Goal: Information Seeking & Learning: Learn about a topic

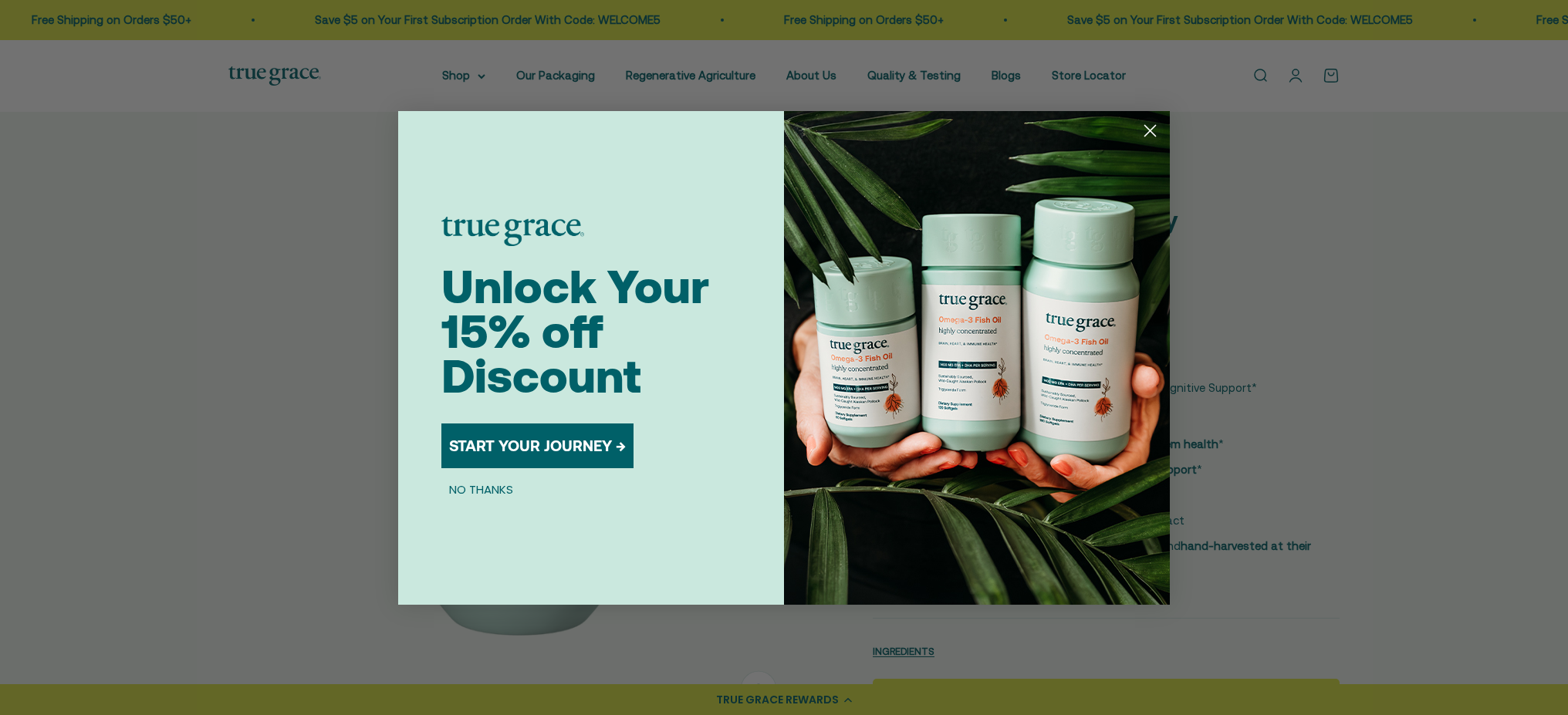
click at [1151, 134] on circle "Close dialog" at bounding box center [1150, 130] width 25 height 25
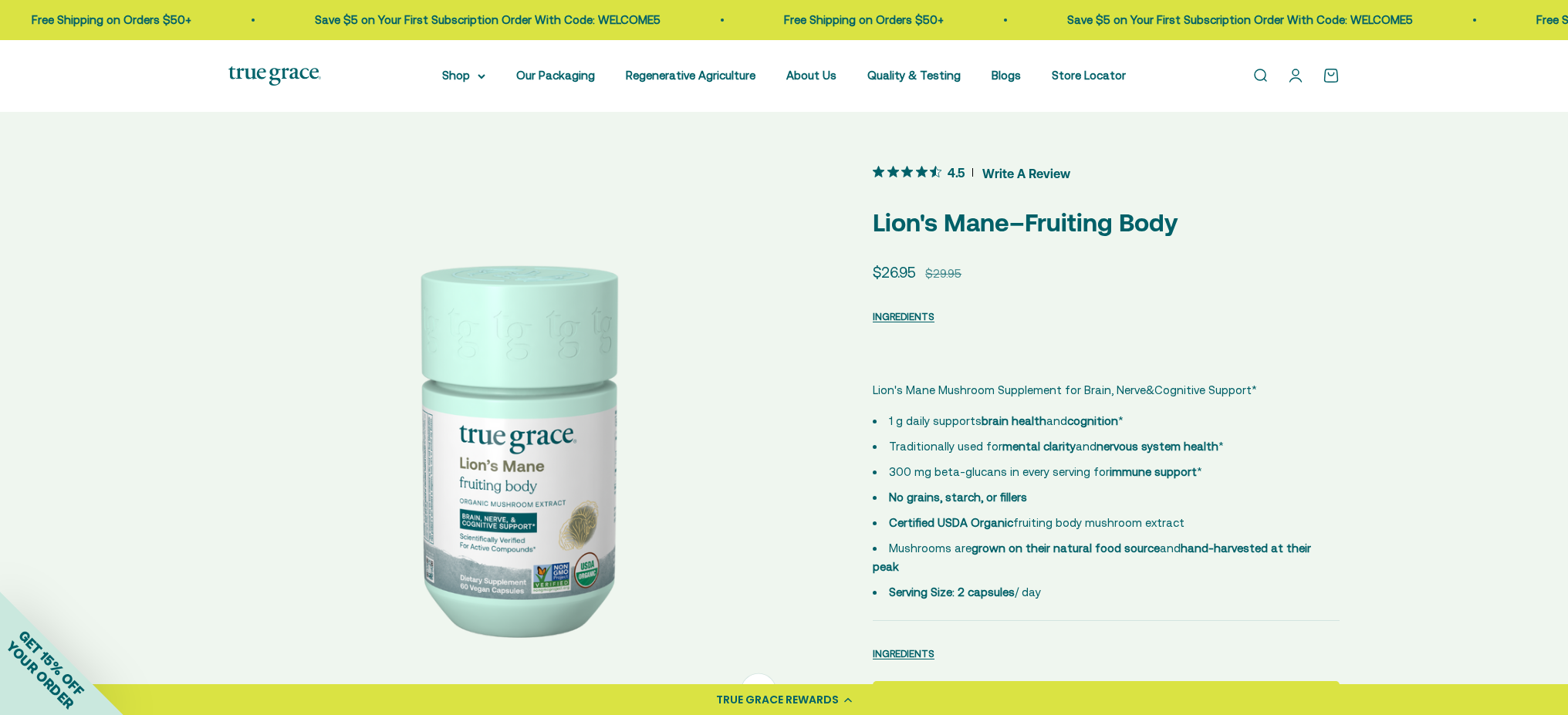
click at [515, 480] on img at bounding box center [514, 446] width 571 height 570
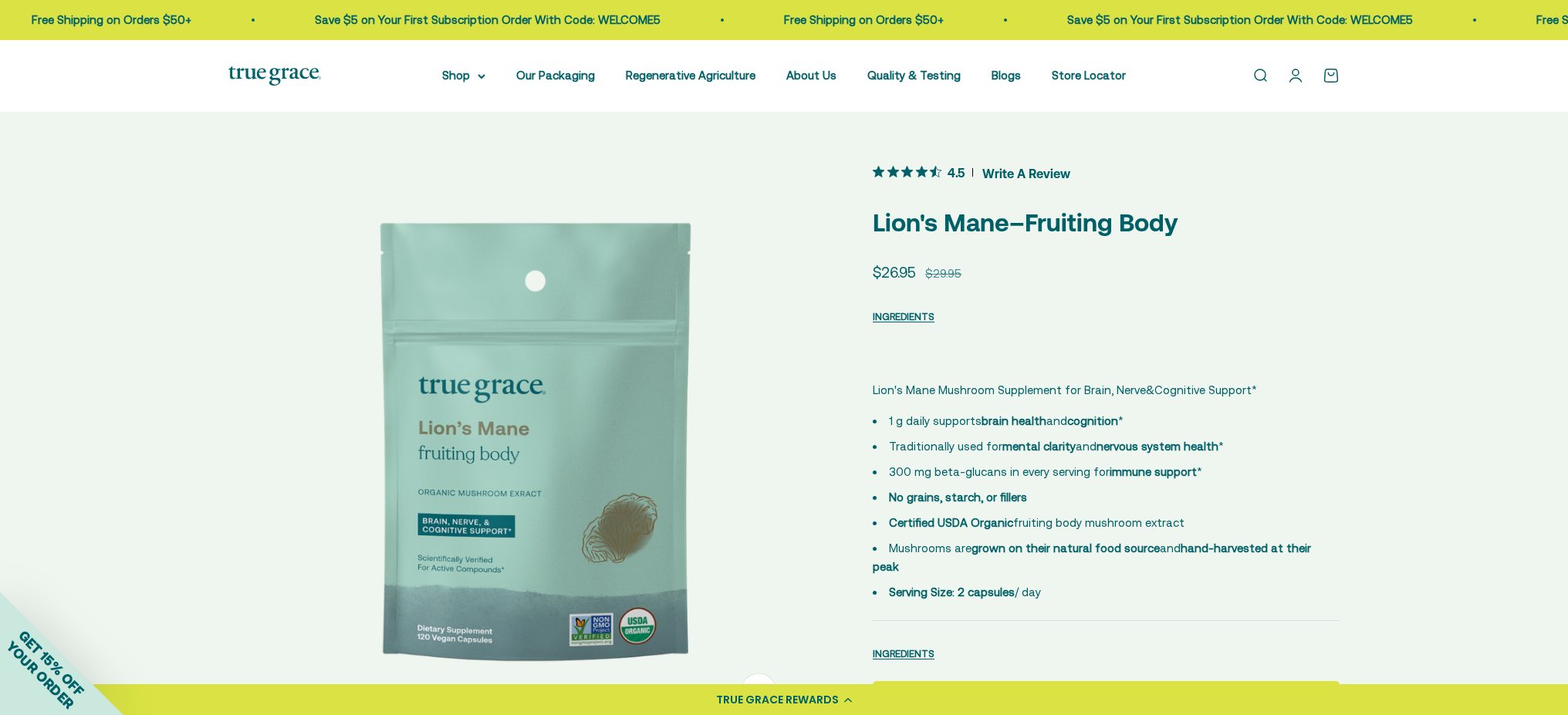
scroll to position [0, 589]
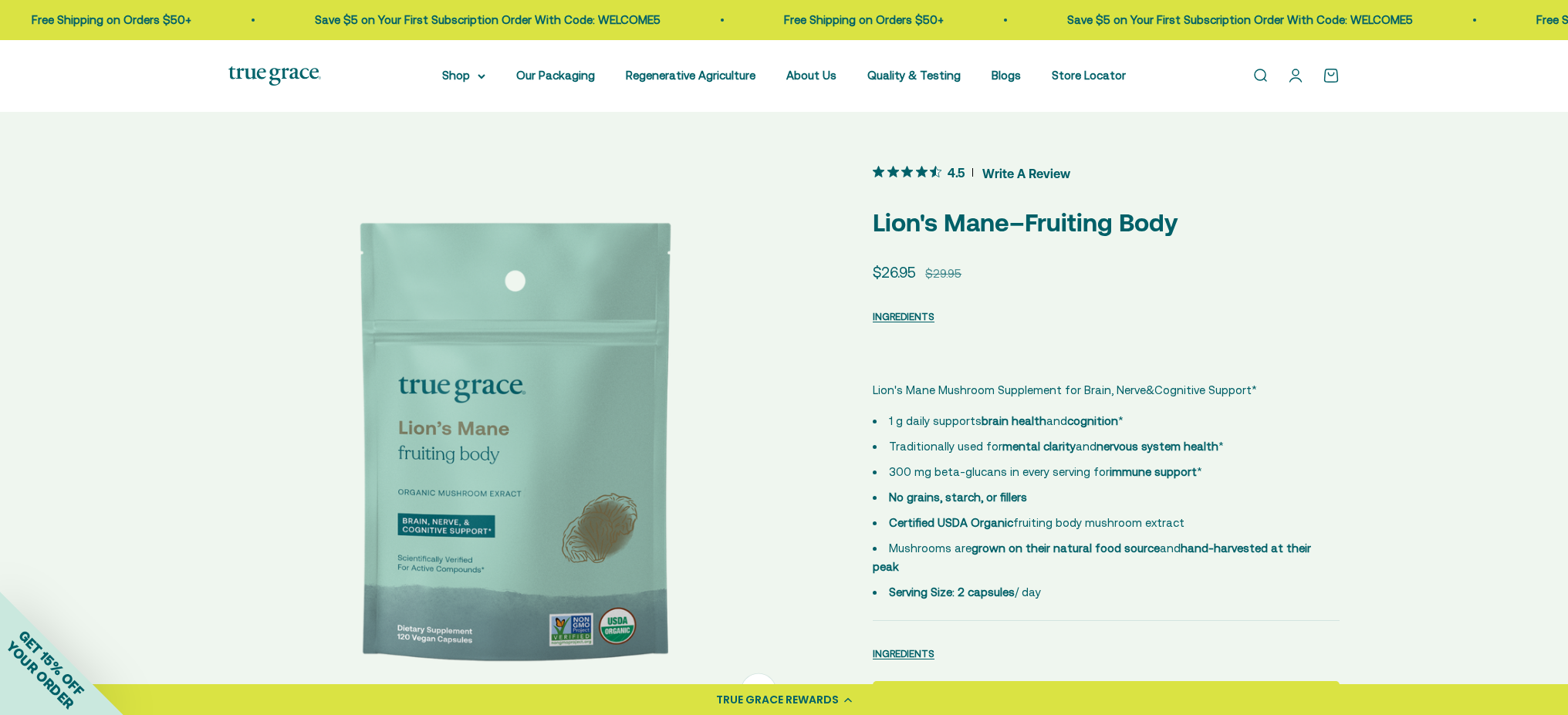
click at [581, 468] on img at bounding box center [514, 446] width 571 height 570
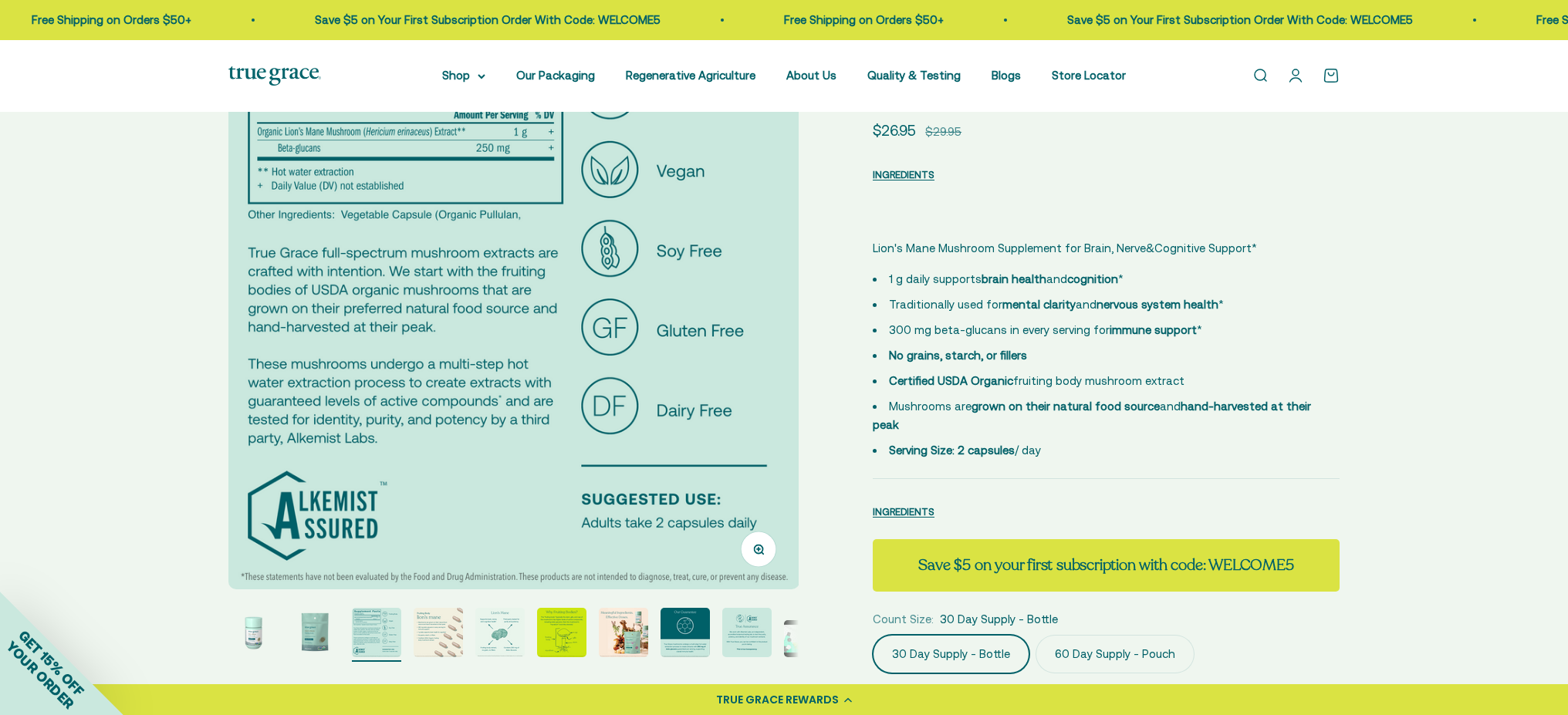
scroll to position [164, 0]
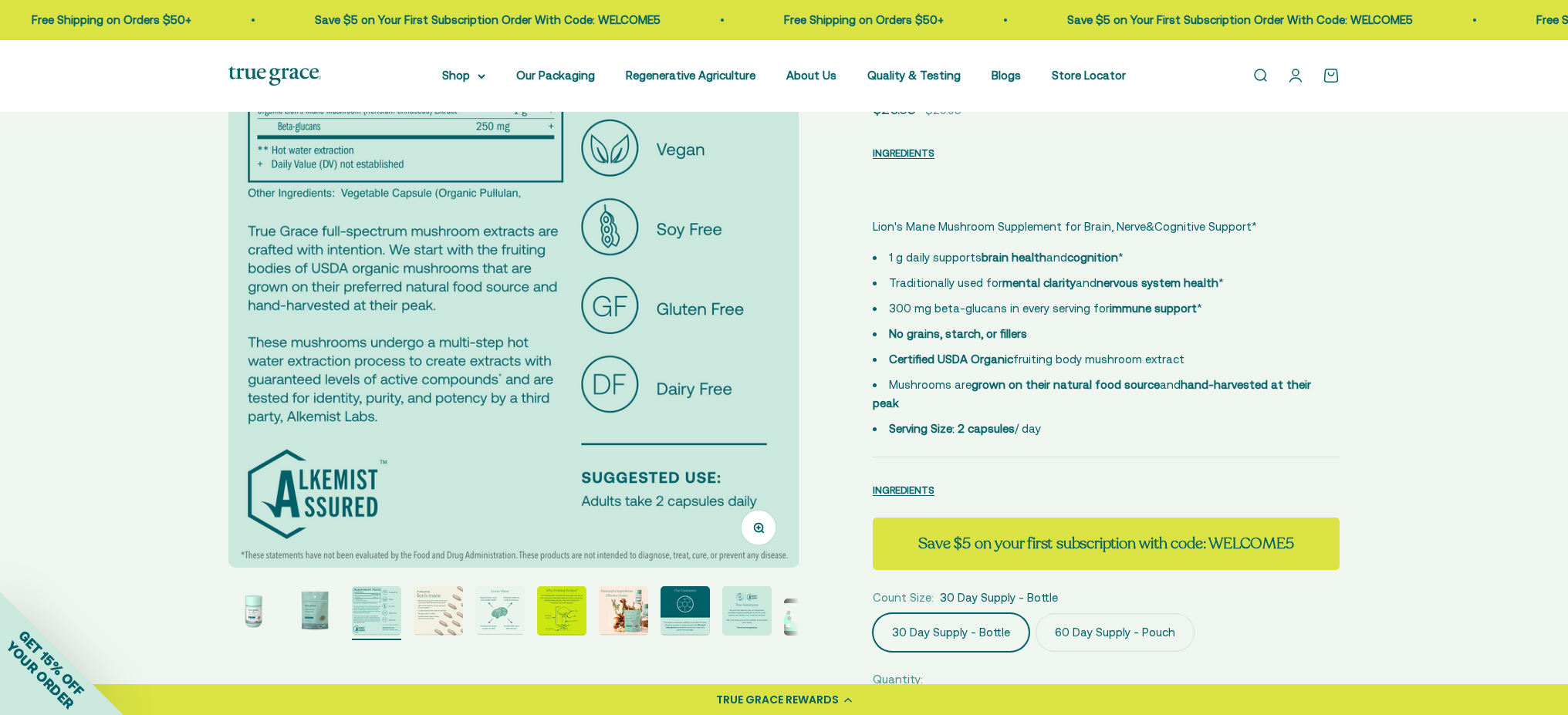
drag, startPoint x: 464, startPoint y: 601, endPoint x: 446, endPoint y: 608, distance: 19.3
click at [459, 602] on page-dots at bounding box center [514, 614] width 571 height 54
click at [443, 609] on img "Go to item 4" at bounding box center [438, 611] width 49 height 49
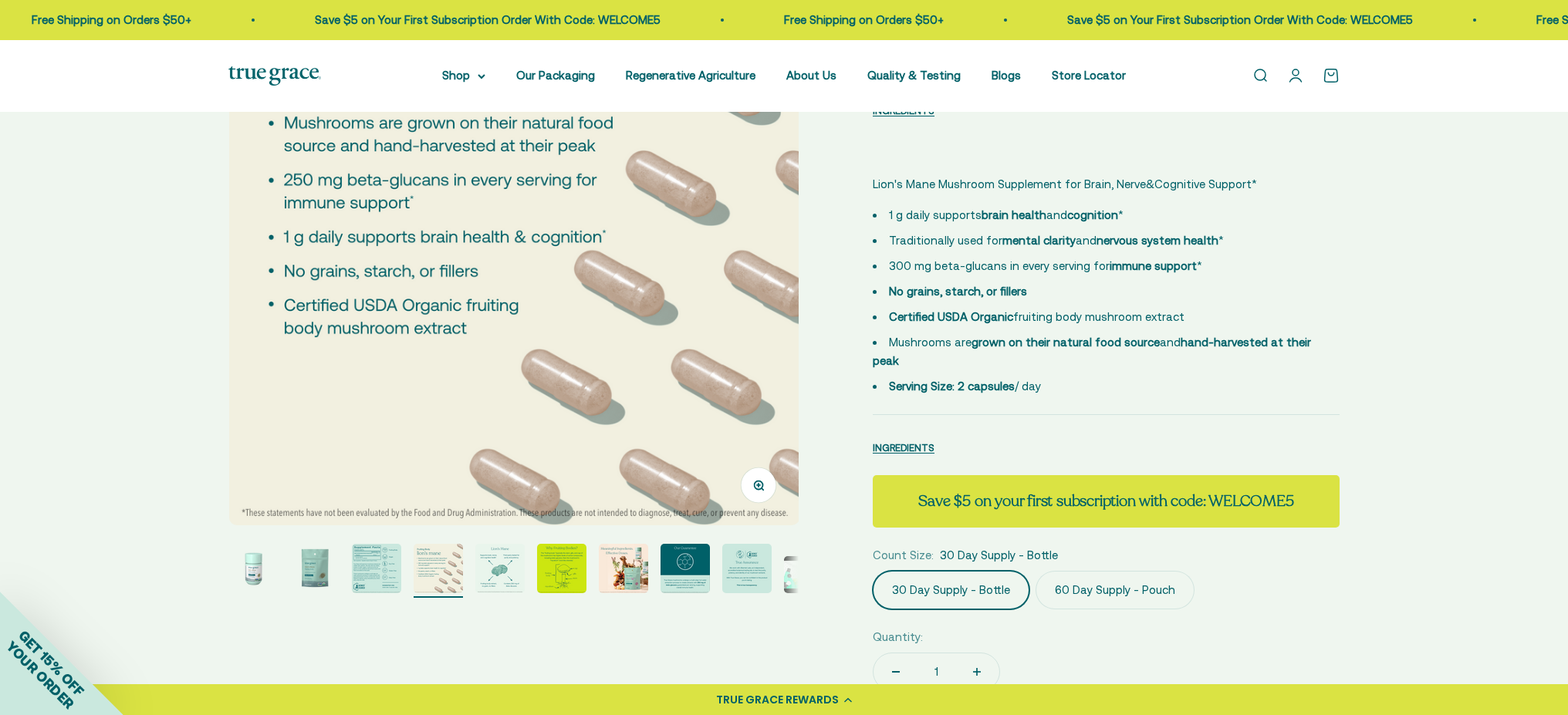
scroll to position [215, 0]
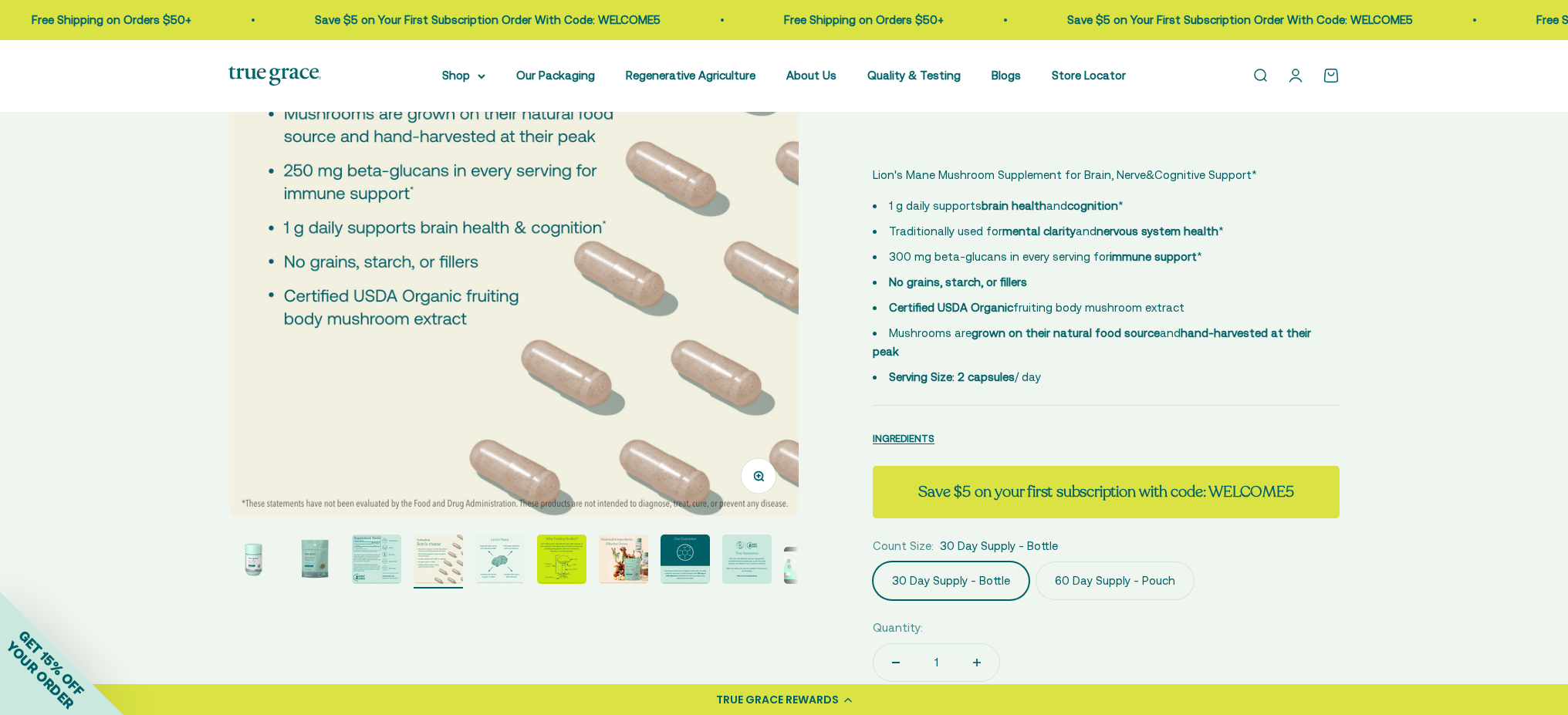
click at [488, 561] on img "Go to item 5" at bounding box center [499, 559] width 49 height 49
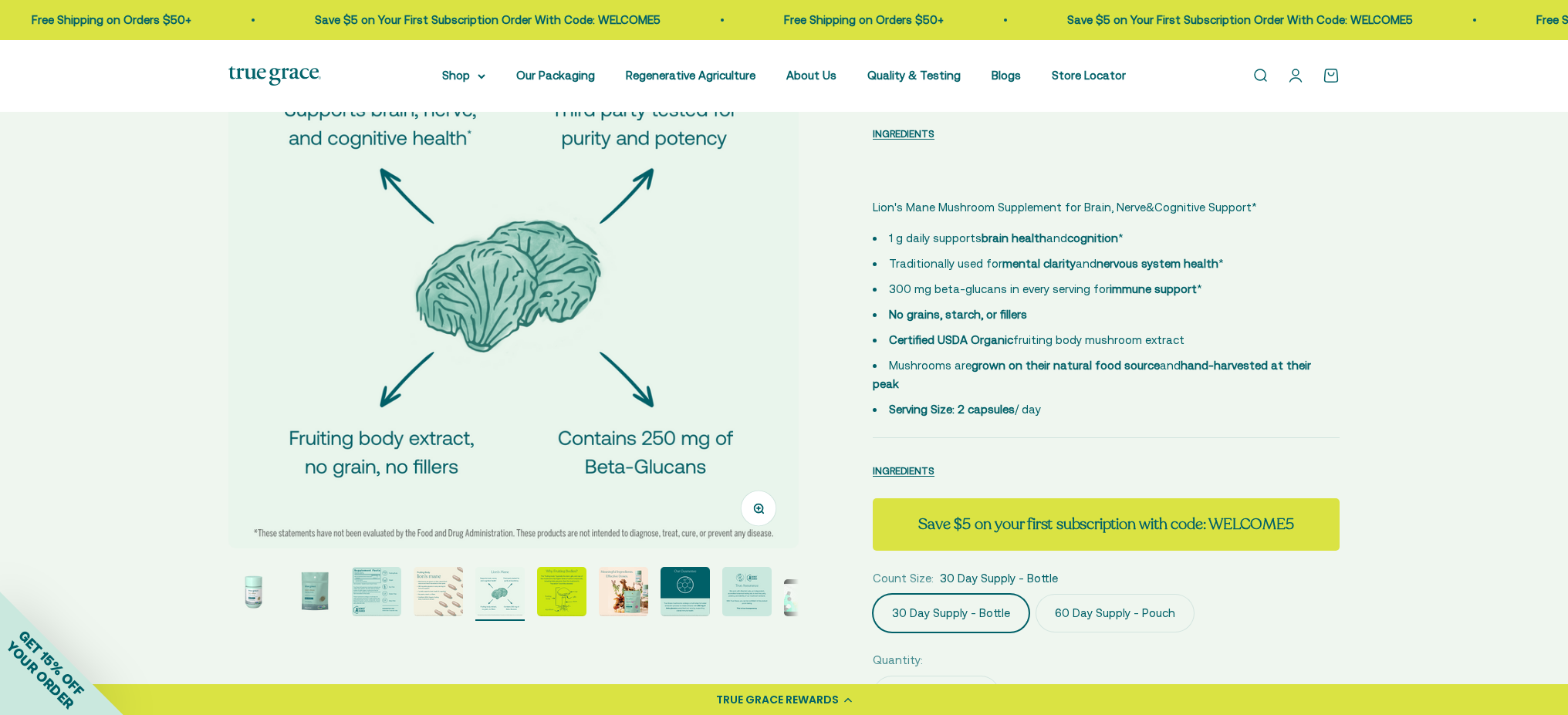
scroll to position [224, 0]
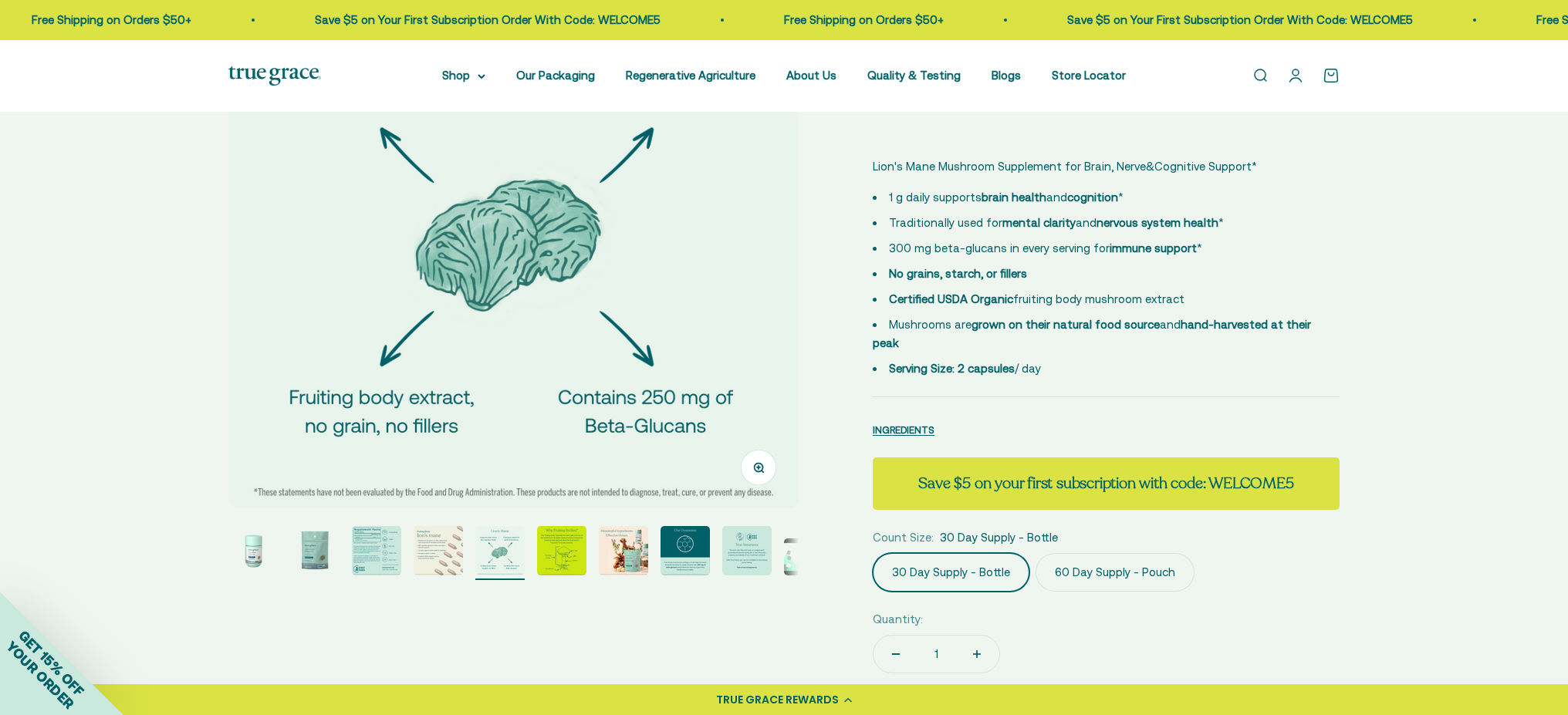
click at [511, 558] on img "Go to item 5" at bounding box center [499, 550] width 49 height 49
click at [569, 556] on img "Go to item 6" at bounding box center [561, 550] width 49 height 49
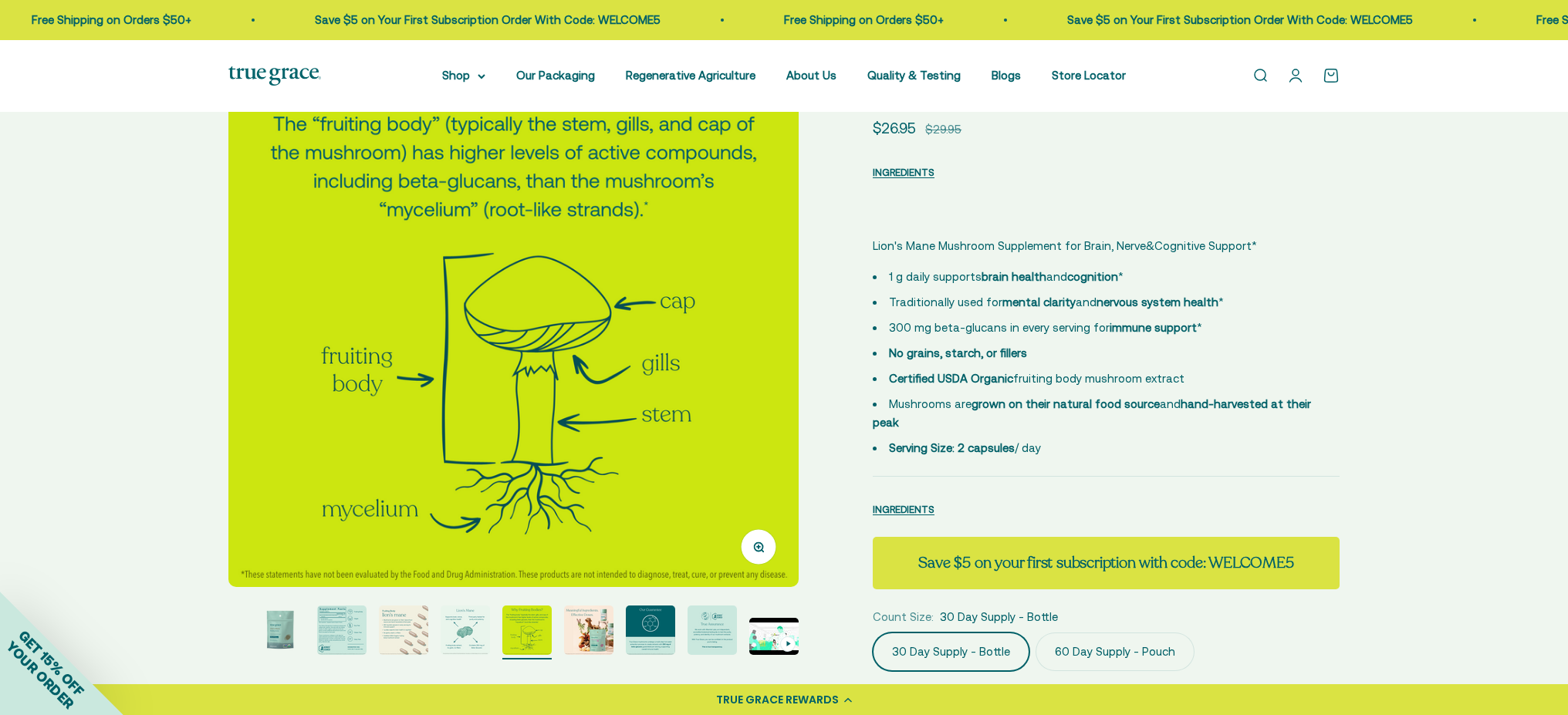
scroll to position [191, 0]
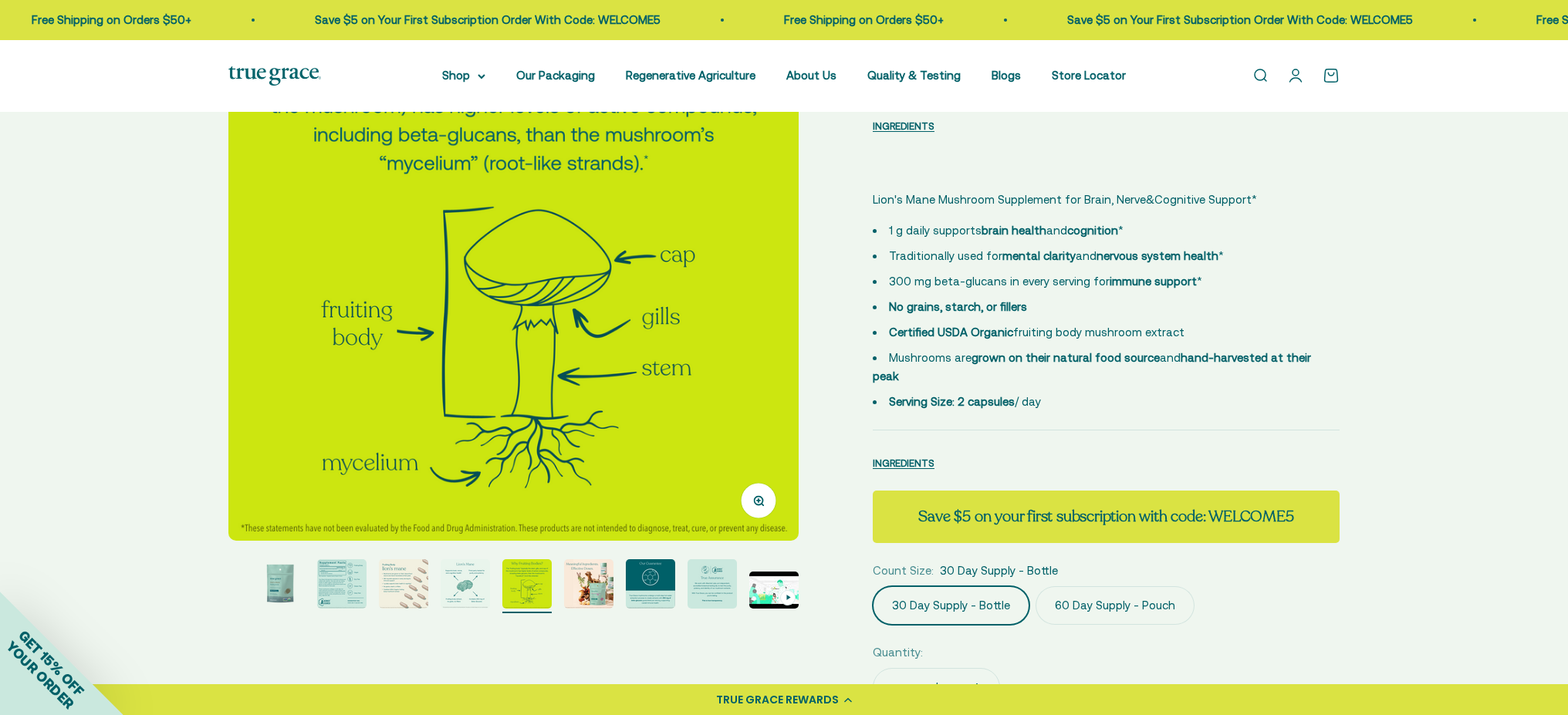
click at [587, 582] on img "Go to item 7" at bounding box center [588, 584] width 49 height 49
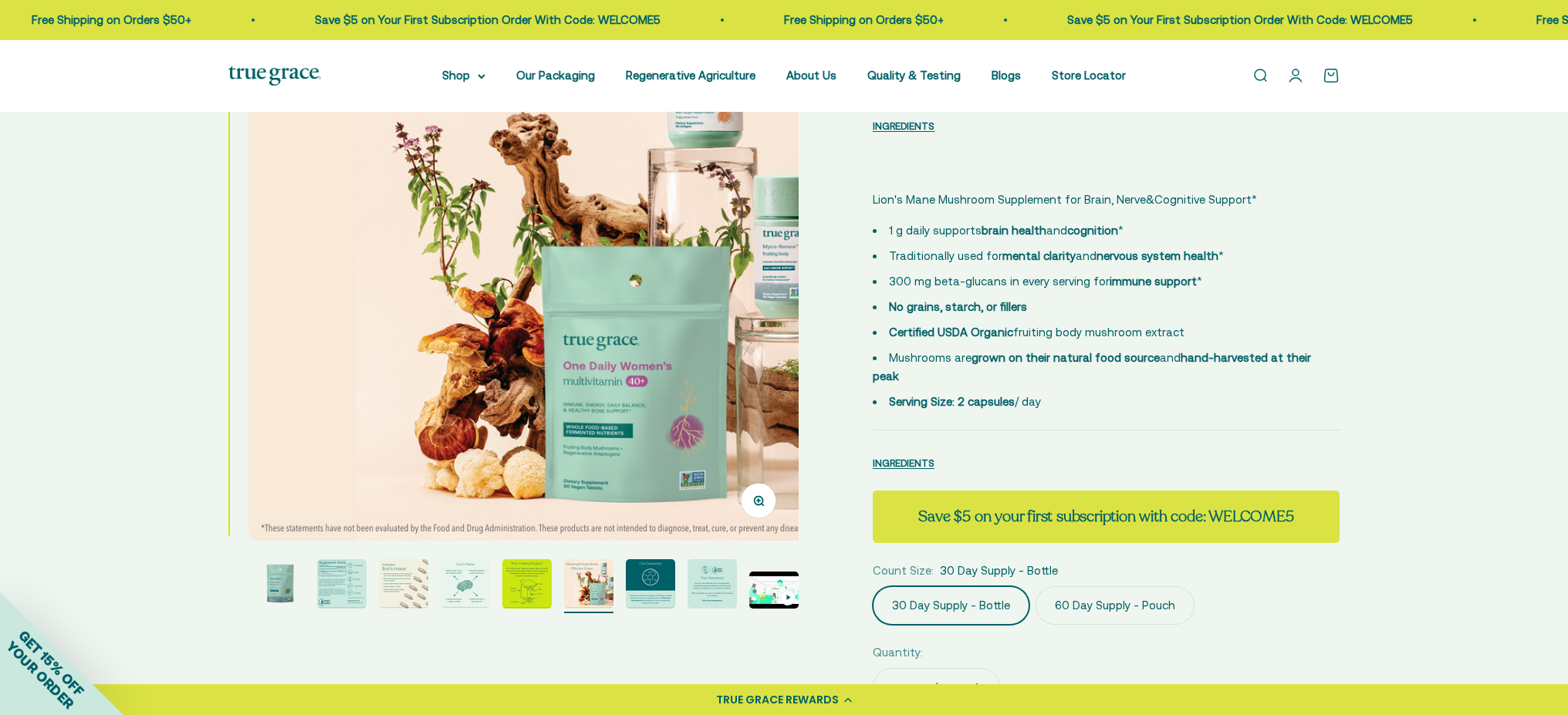
scroll to position [0, 3534]
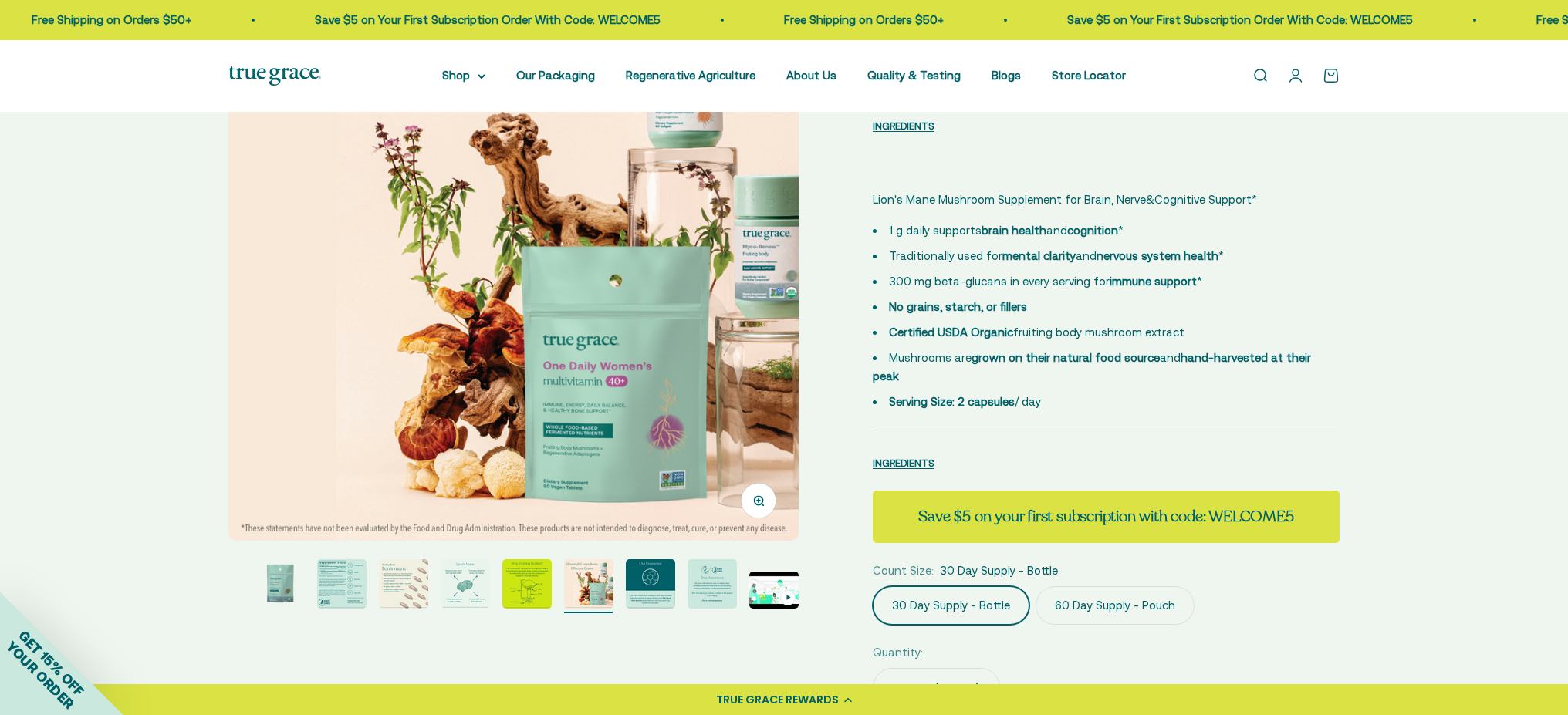
click at [645, 587] on img "Go to item 8" at bounding box center [650, 584] width 49 height 49
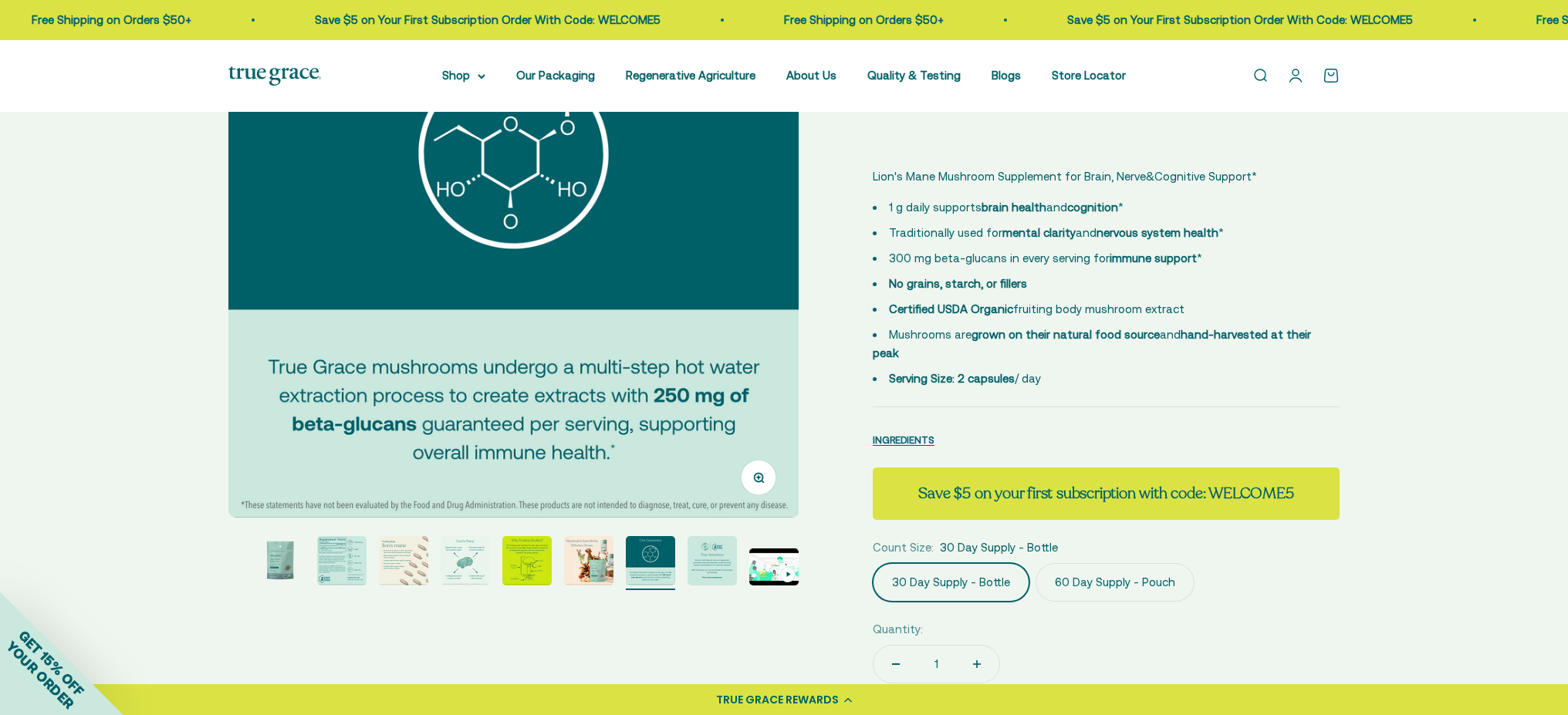
scroll to position [218, 0]
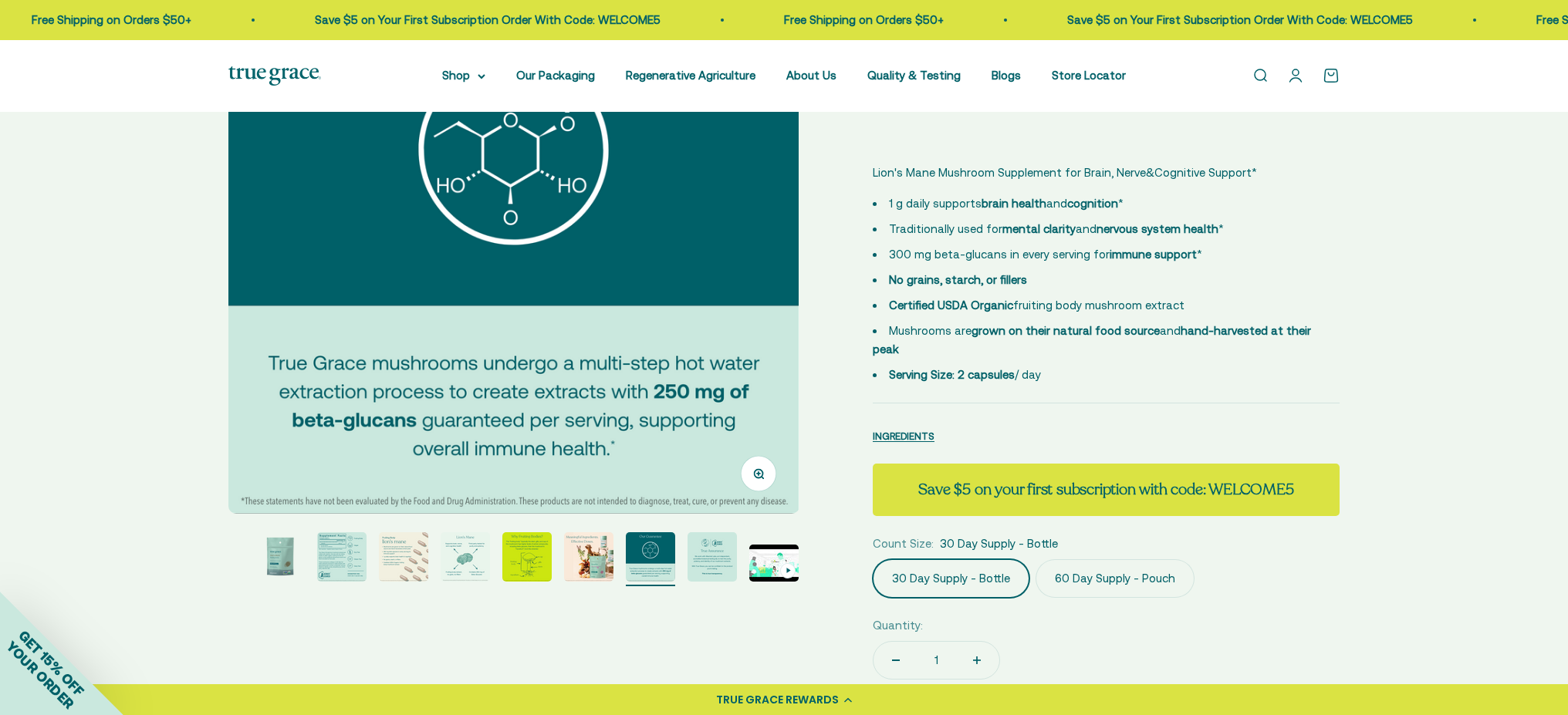
click at [707, 560] on img "Go to item 9" at bounding box center [711, 557] width 49 height 49
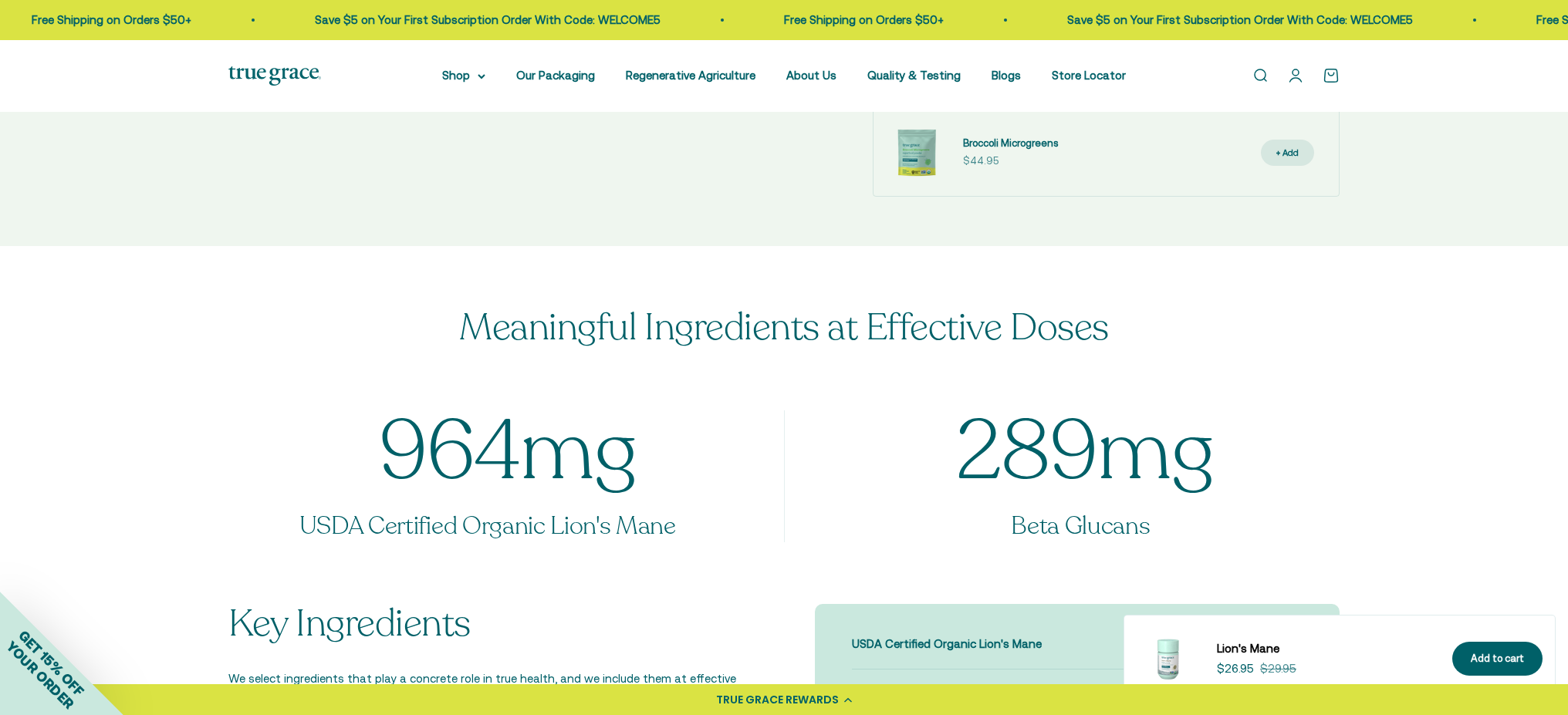
scroll to position [1536, 0]
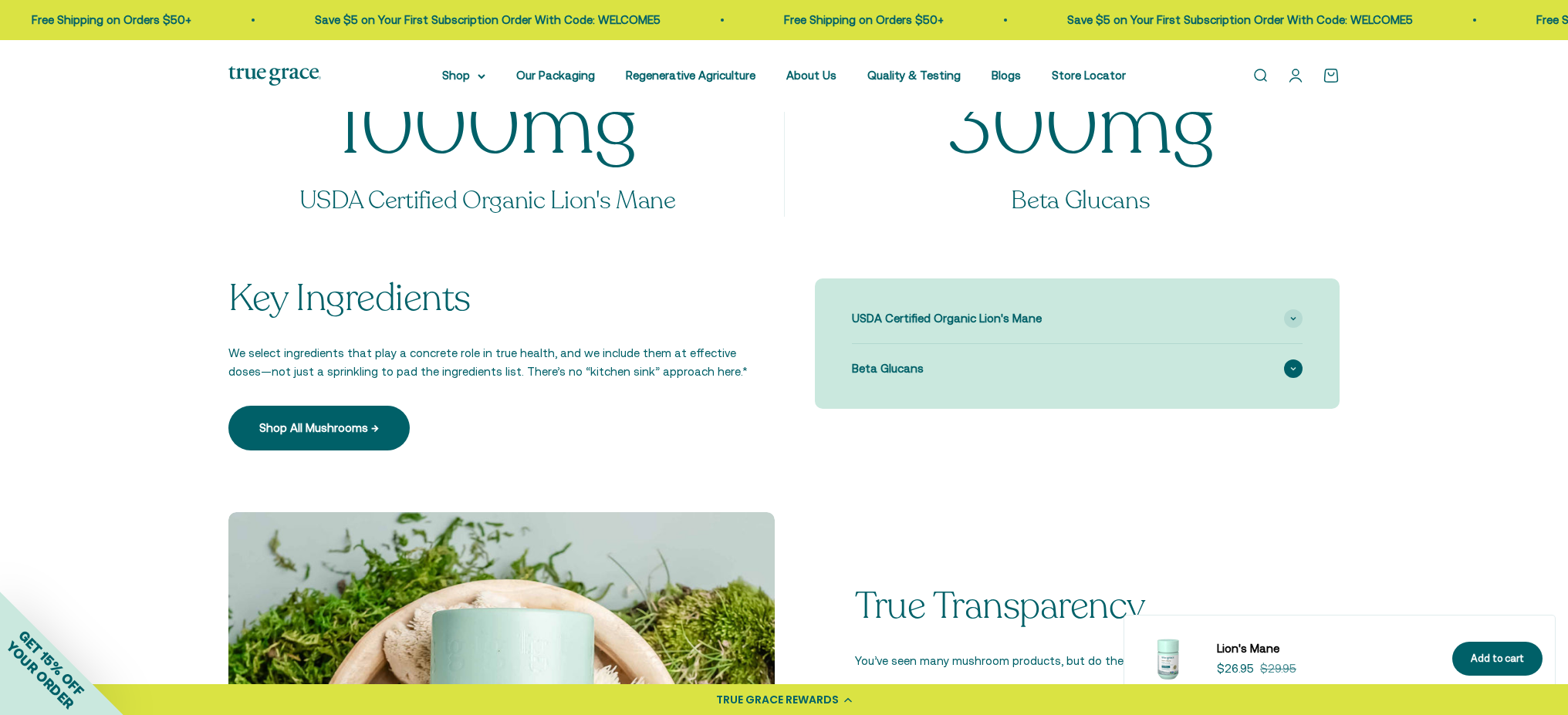
click at [1299, 359] on span at bounding box center [1292, 368] width 18 height 18
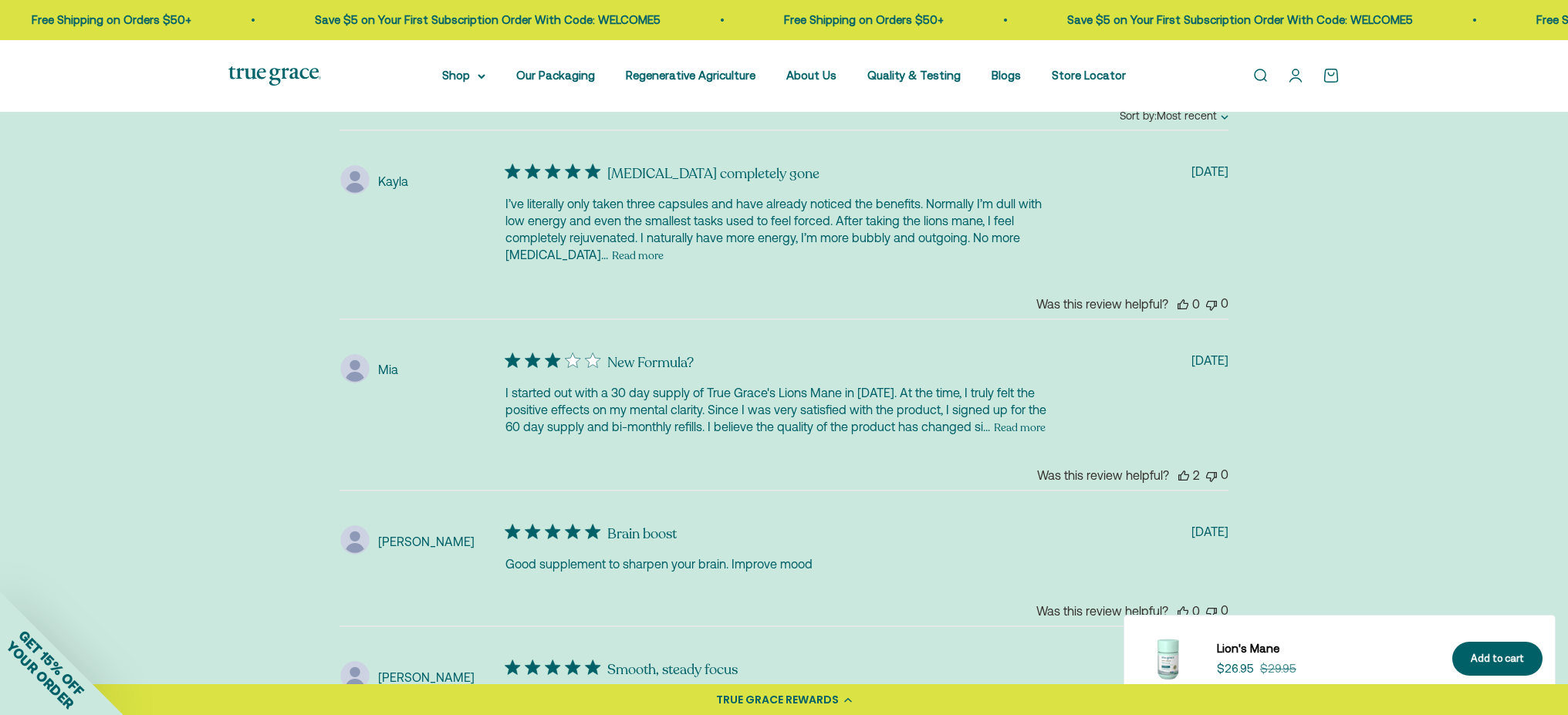
scroll to position [3544, 0]
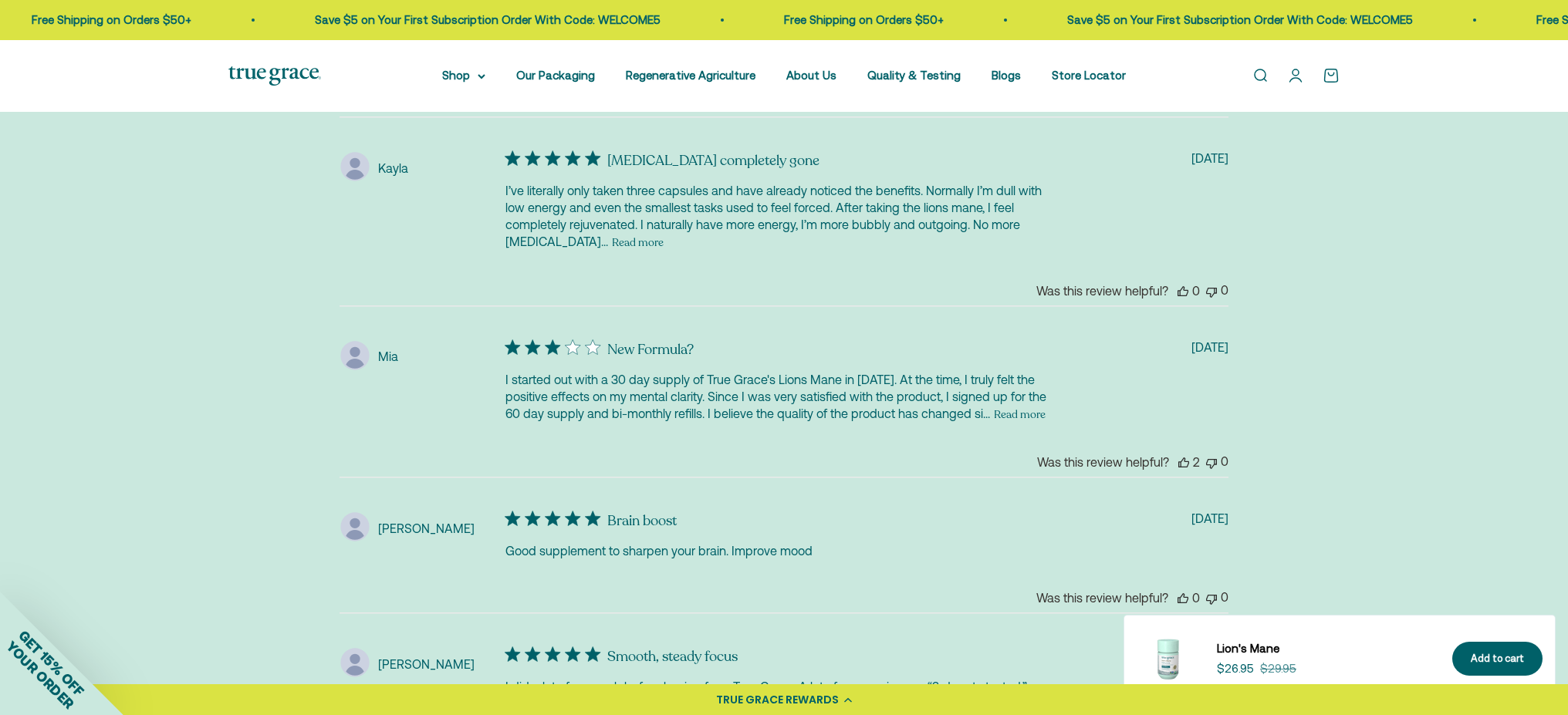
click at [994, 405] on button "Read more" at bounding box center [1020, 413] width 52 height 18
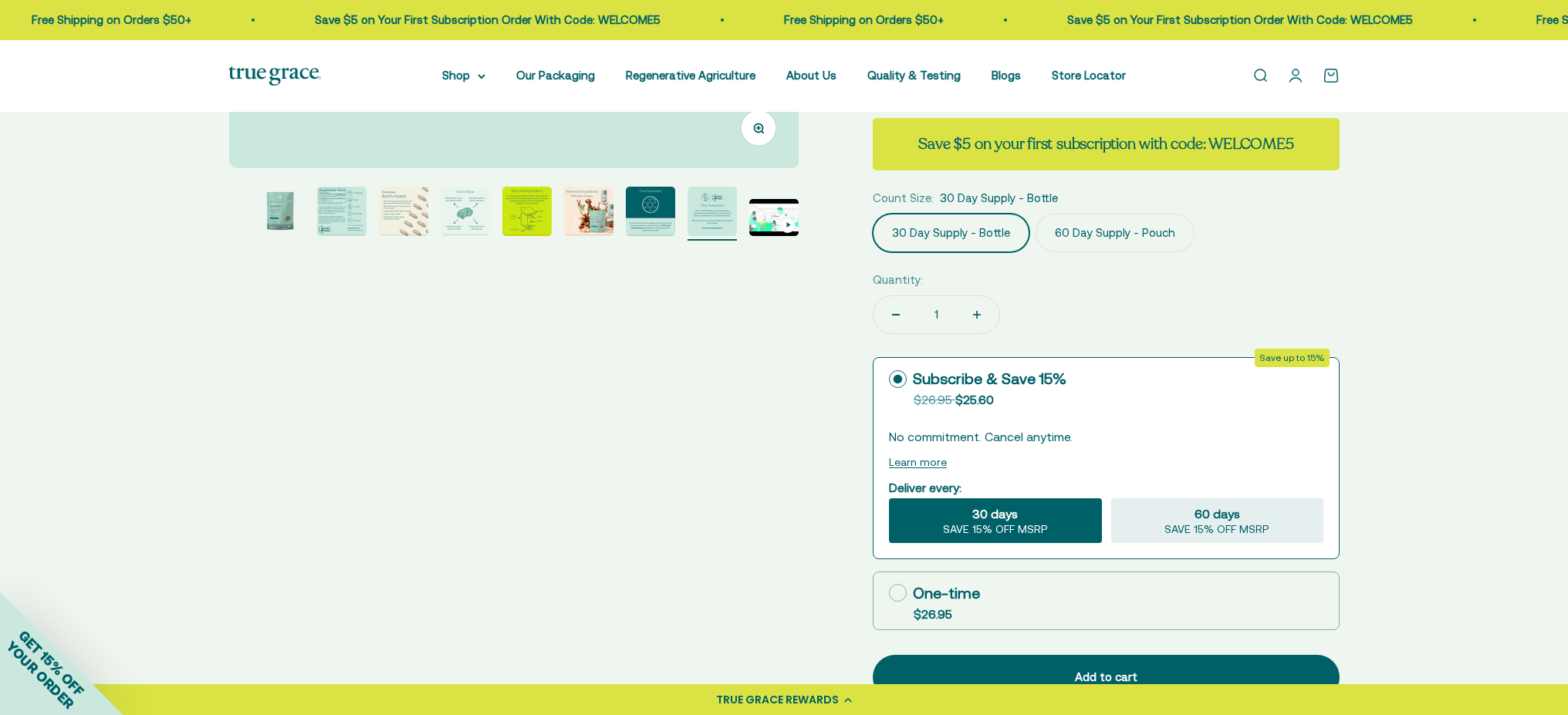
scroll to position [571, 0]
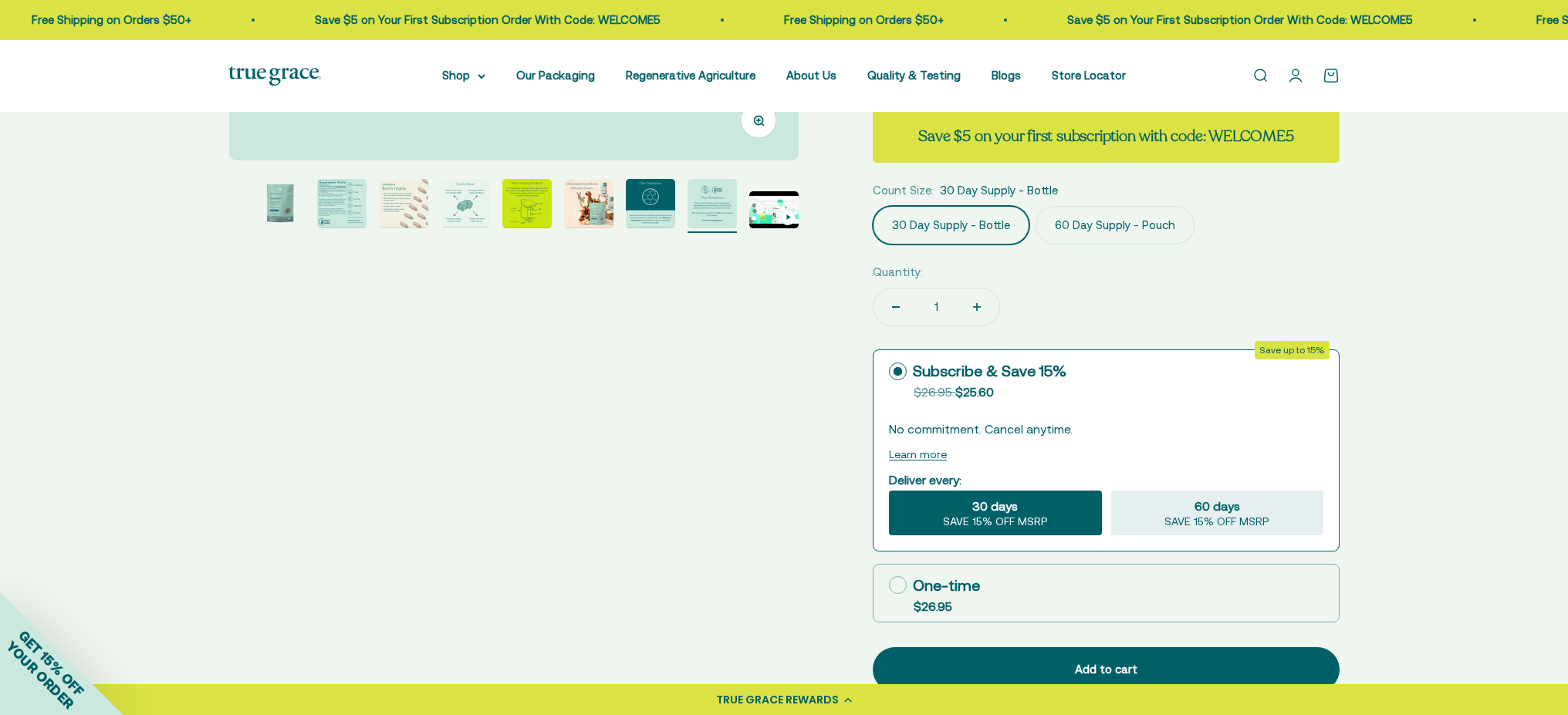
click at [335, 204] on img "Go to item 3" at bounding box center [341, 203] width 49 height 49
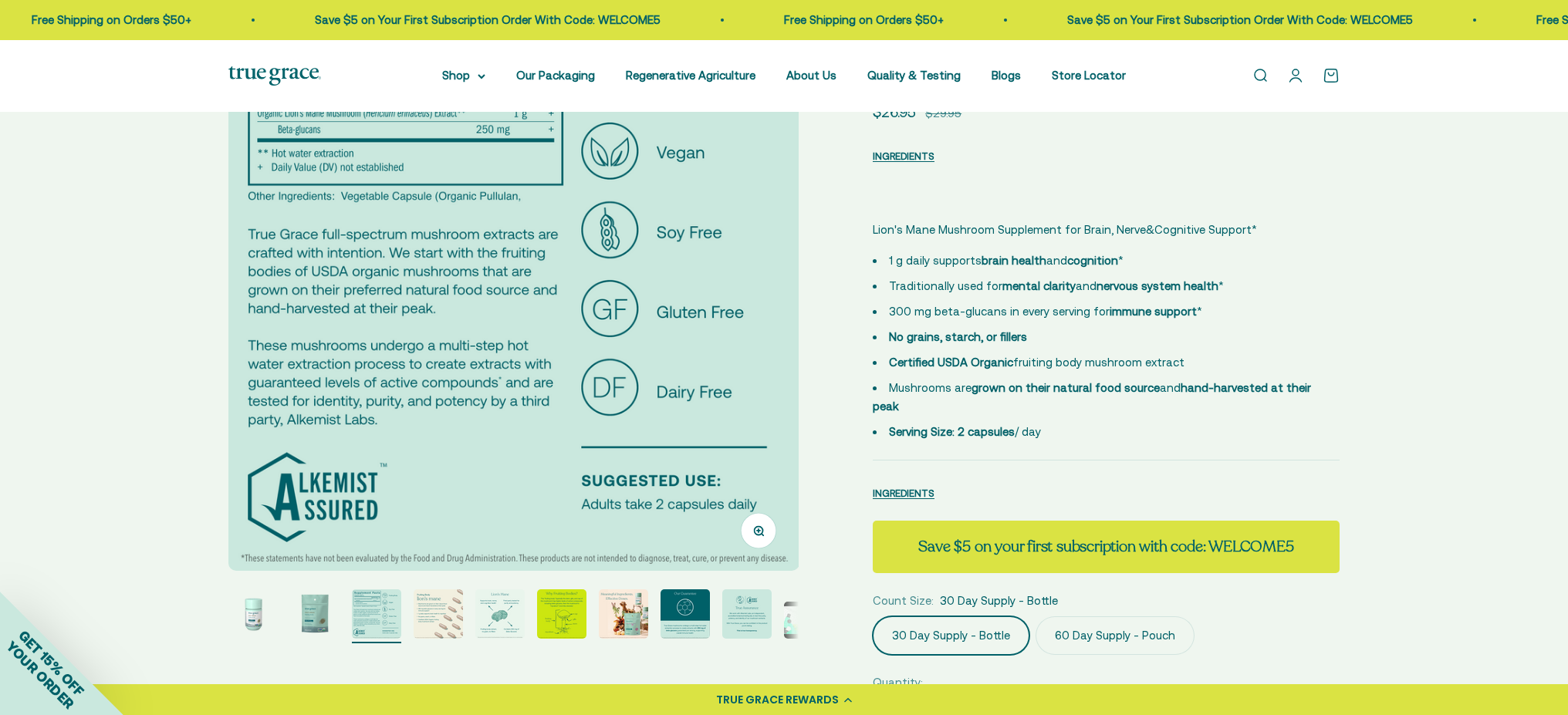
scroll to position [277, 0]
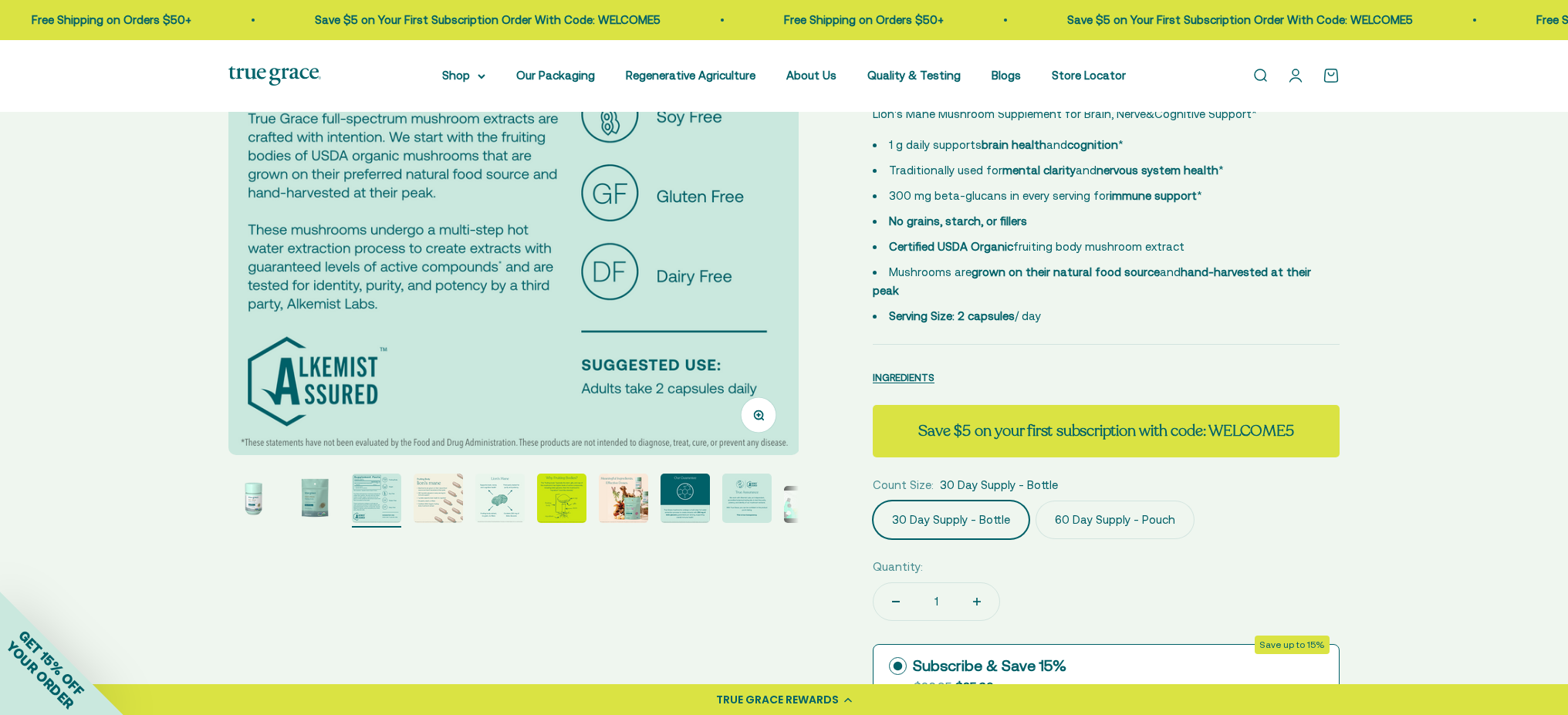
click at [439, 497] on img "Go to item 4" at bounding box center [438, 498] width 49 height 49
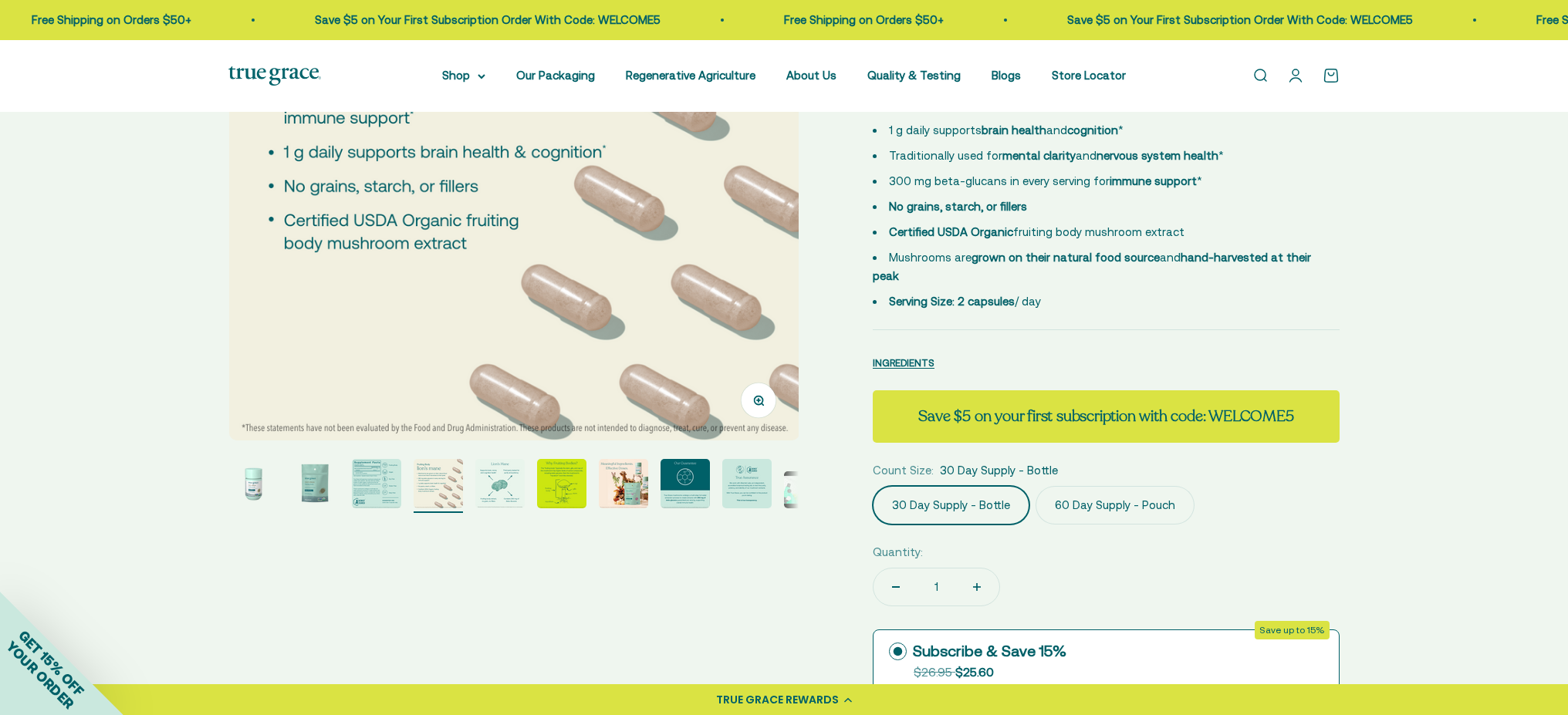
scroll to position [320, 0]
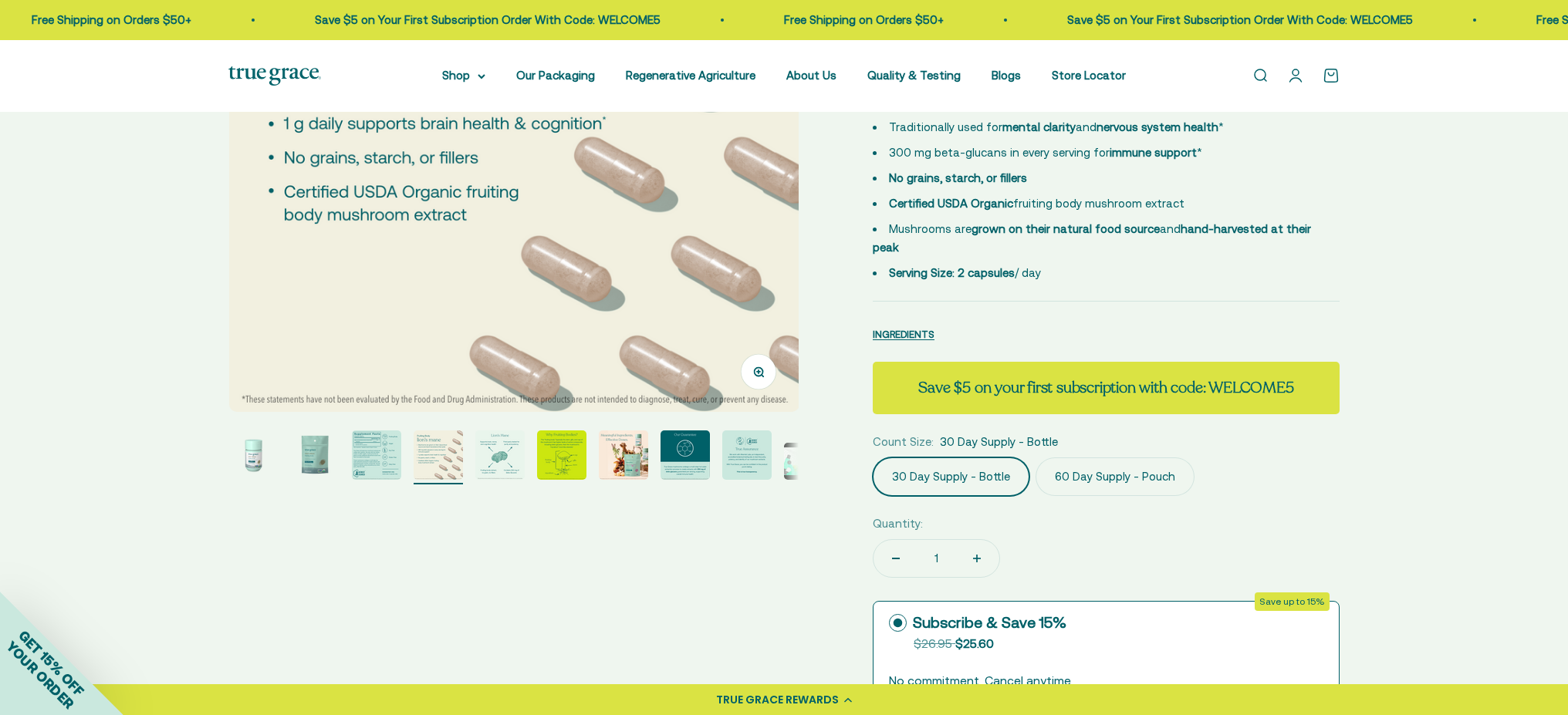
click at [502, 462] on img "Go to item 5" at bounding box center [499, 455] width 49 height 49
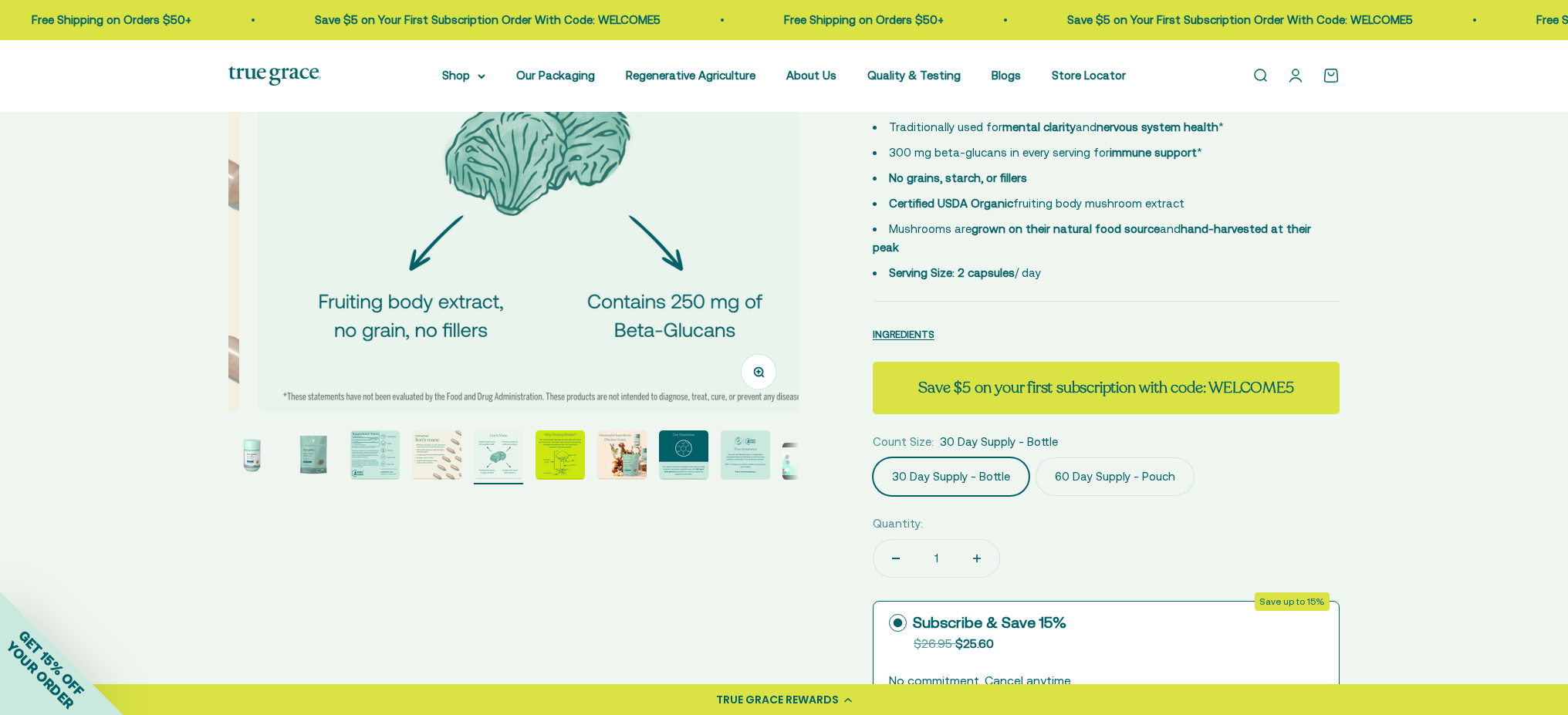
scroll to position [0, 2356]
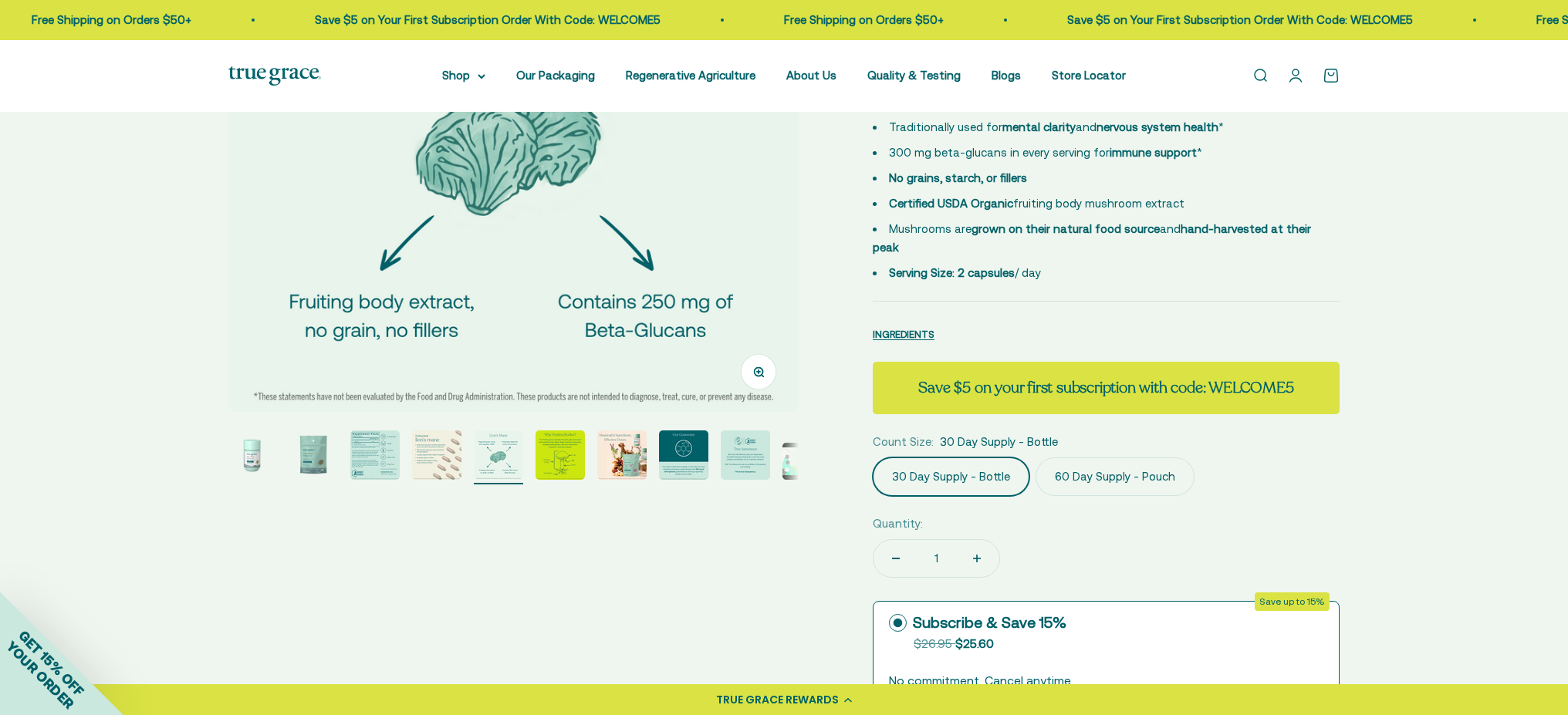
click at [557, 448] on img "Go to item 6" at bounding box center [560, 455] width 49 height 49
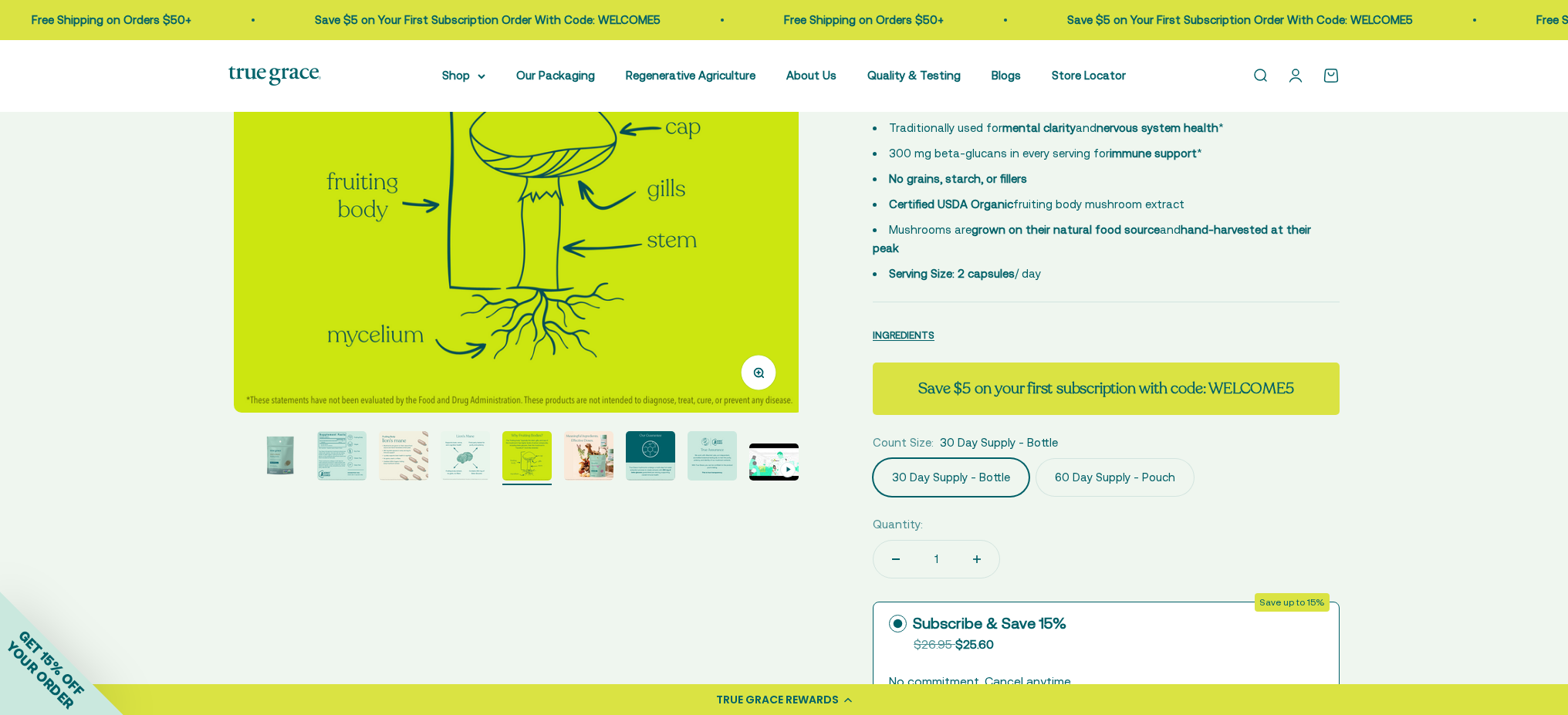
scroll to position [0, 0]
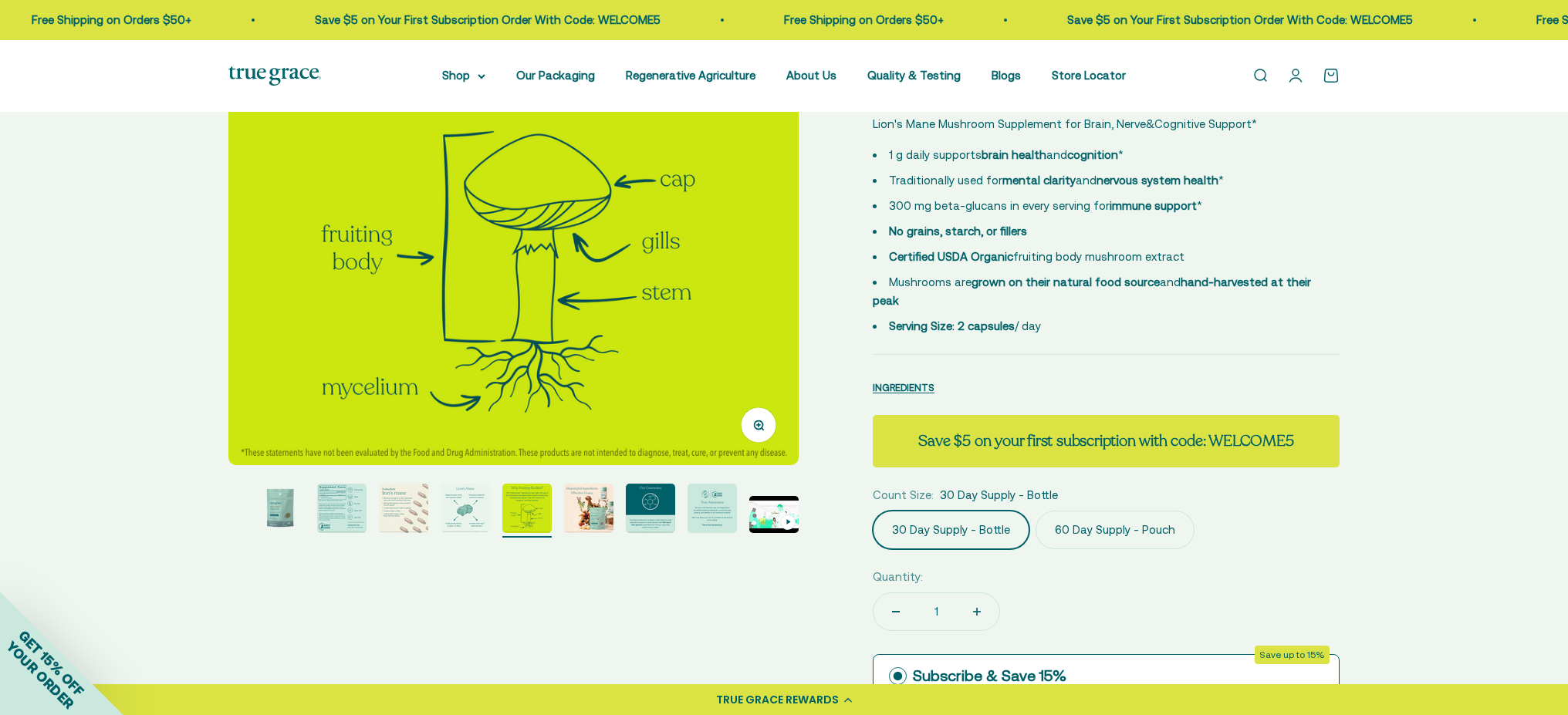
click at [593, 506] on img "Go to item 7" at bounding box center [588, 508] width 49 height 49
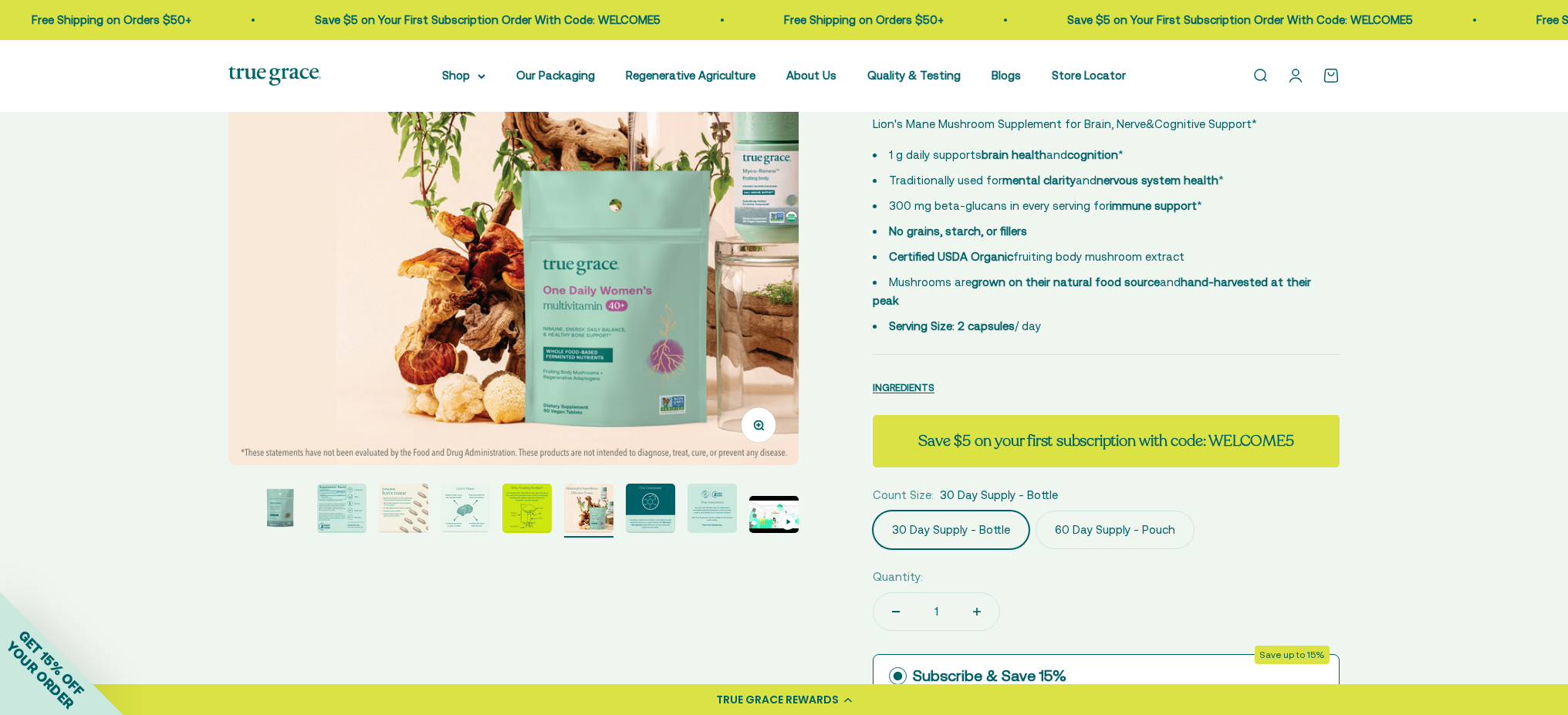
click at [639, 504] on img "Go to item 8" at bounding box center [650, 508] width 49 height 49
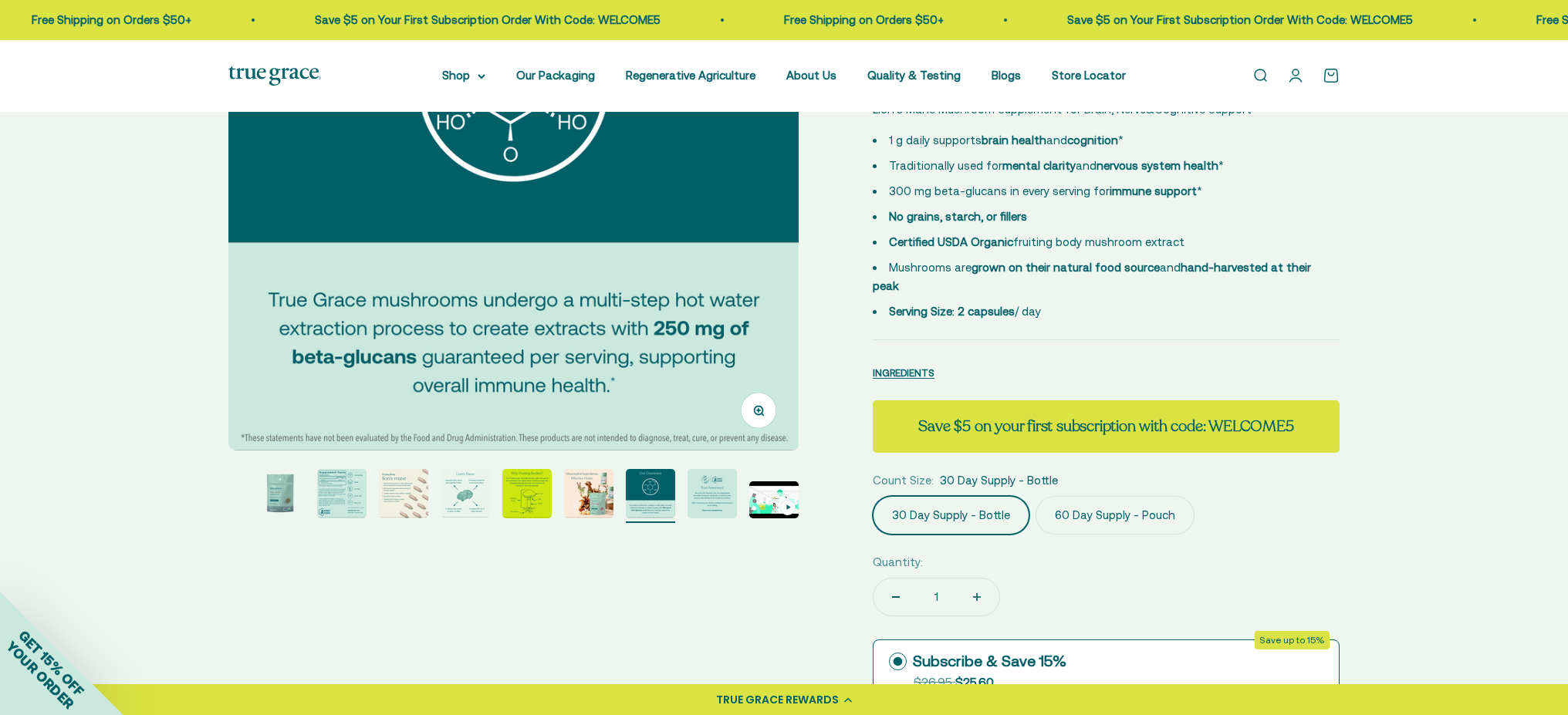
click at [715, 489] on img "Go to item 9" at bounding box center [711, 493] width 49 height 49
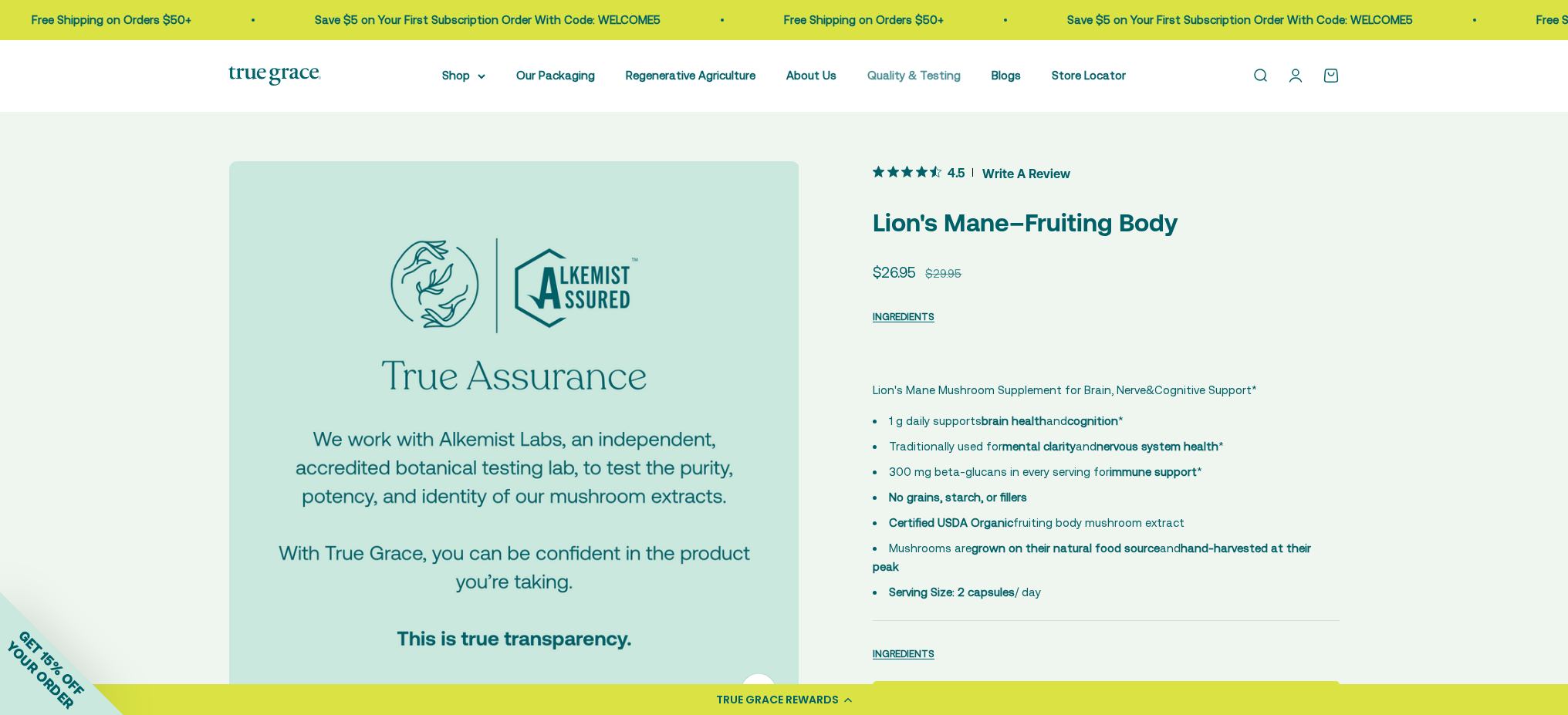
click at [901, 79] on link "Quality & Testing" at bounding box center [914, 75] width 93 height 13
